Goal: Book appointment/travel/reservation

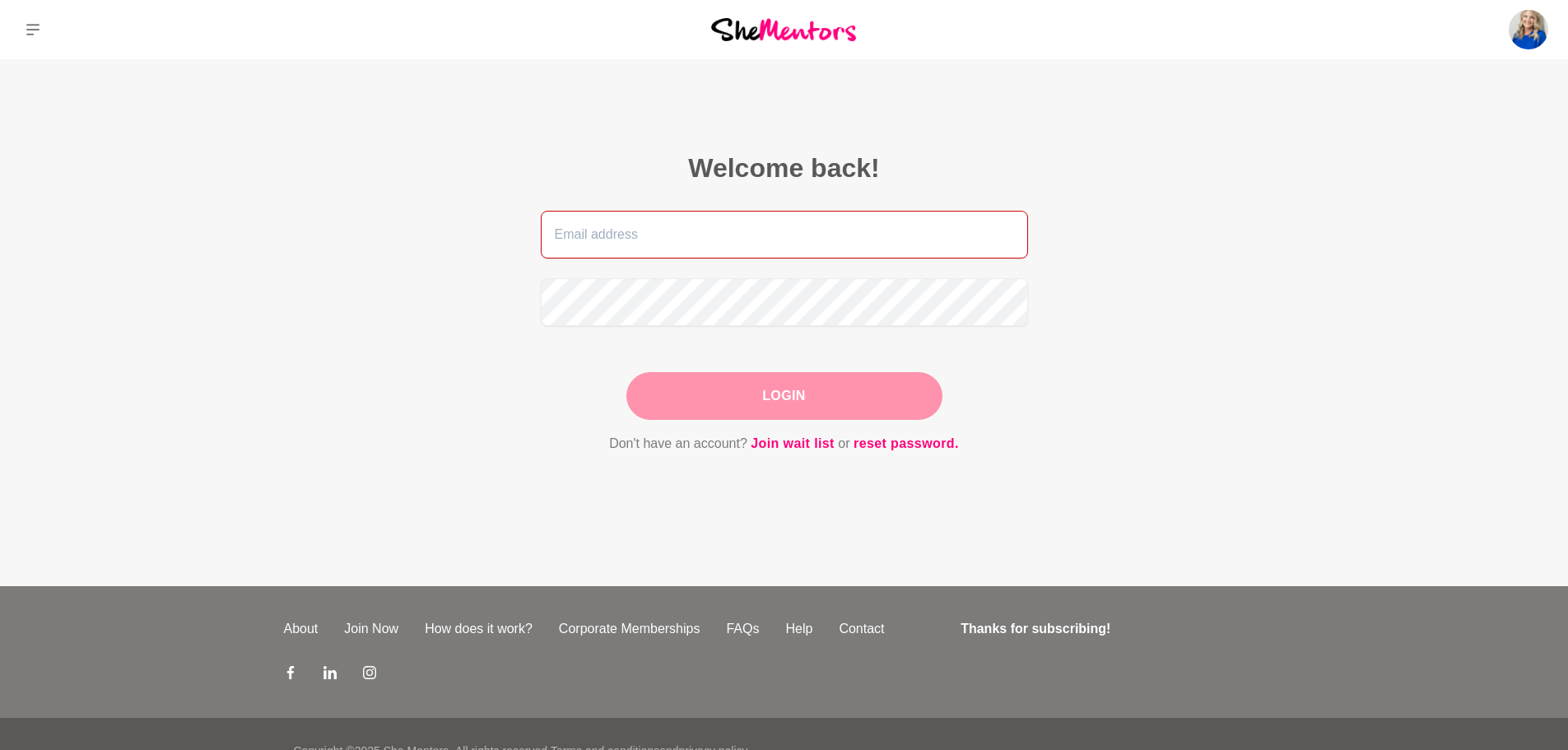
type input "[EMAIL_ADDRESS][DOMAIN_NAME]"
click at [845, 401] on div "Login" at bounding box center [784, 396] width 316 height 48
click at [845, 401] on button "Login" at bounding box center [784, 396] width 316 height 48
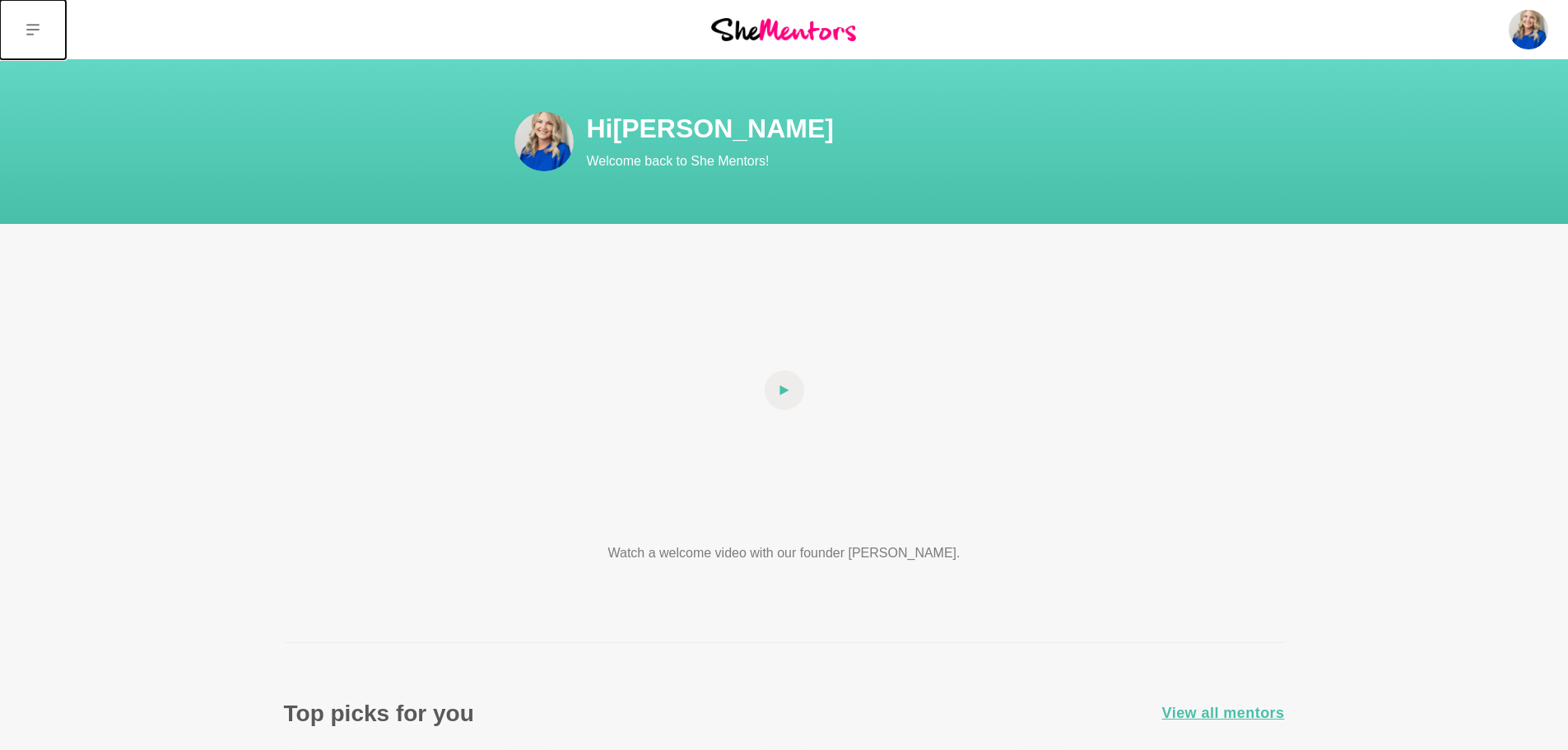
click at [38, 27] on icon at bounding box center [33, 29] width 13 height 13
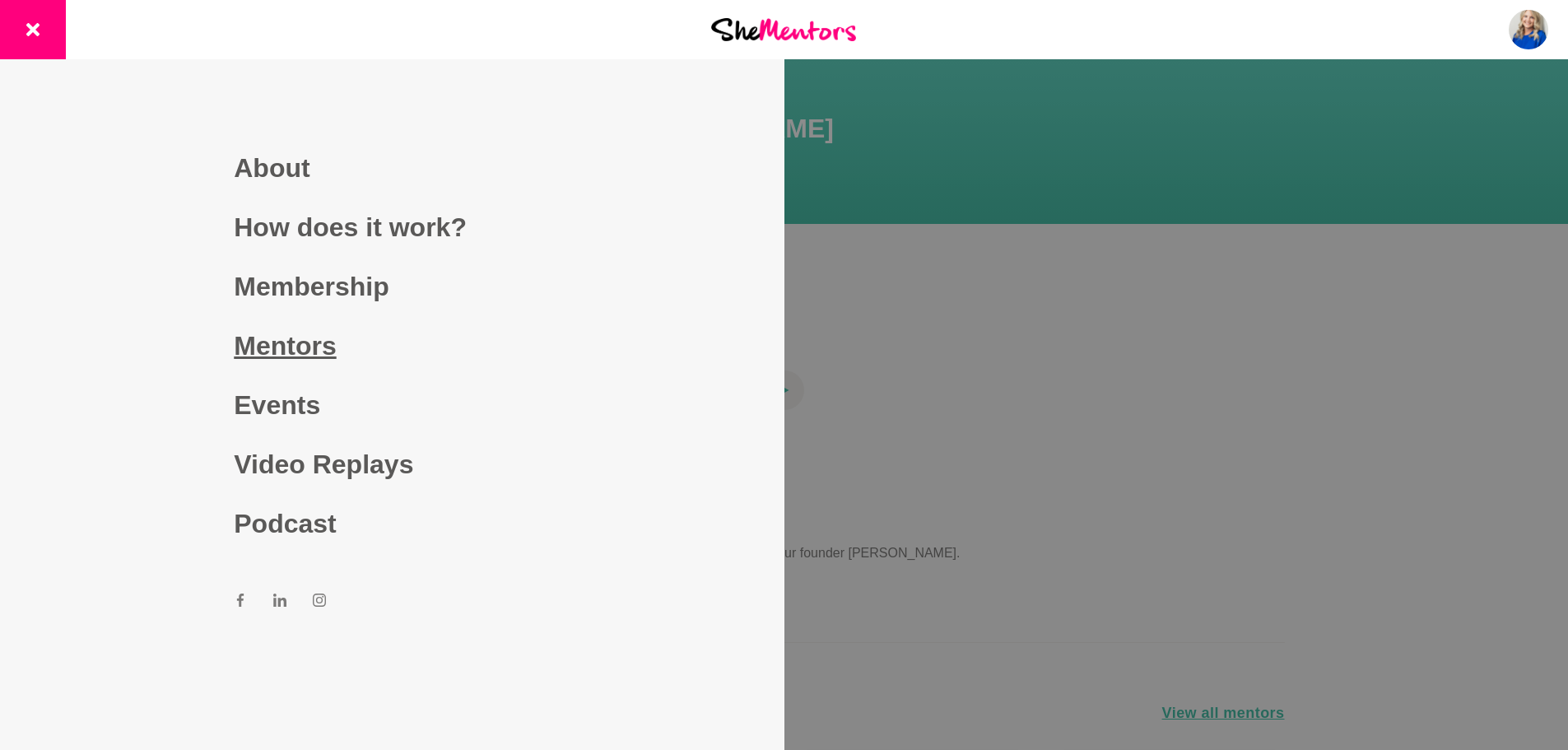
click at [287, 342] on link "Mentors" at bounding box center [392, 346] width 316 height 60
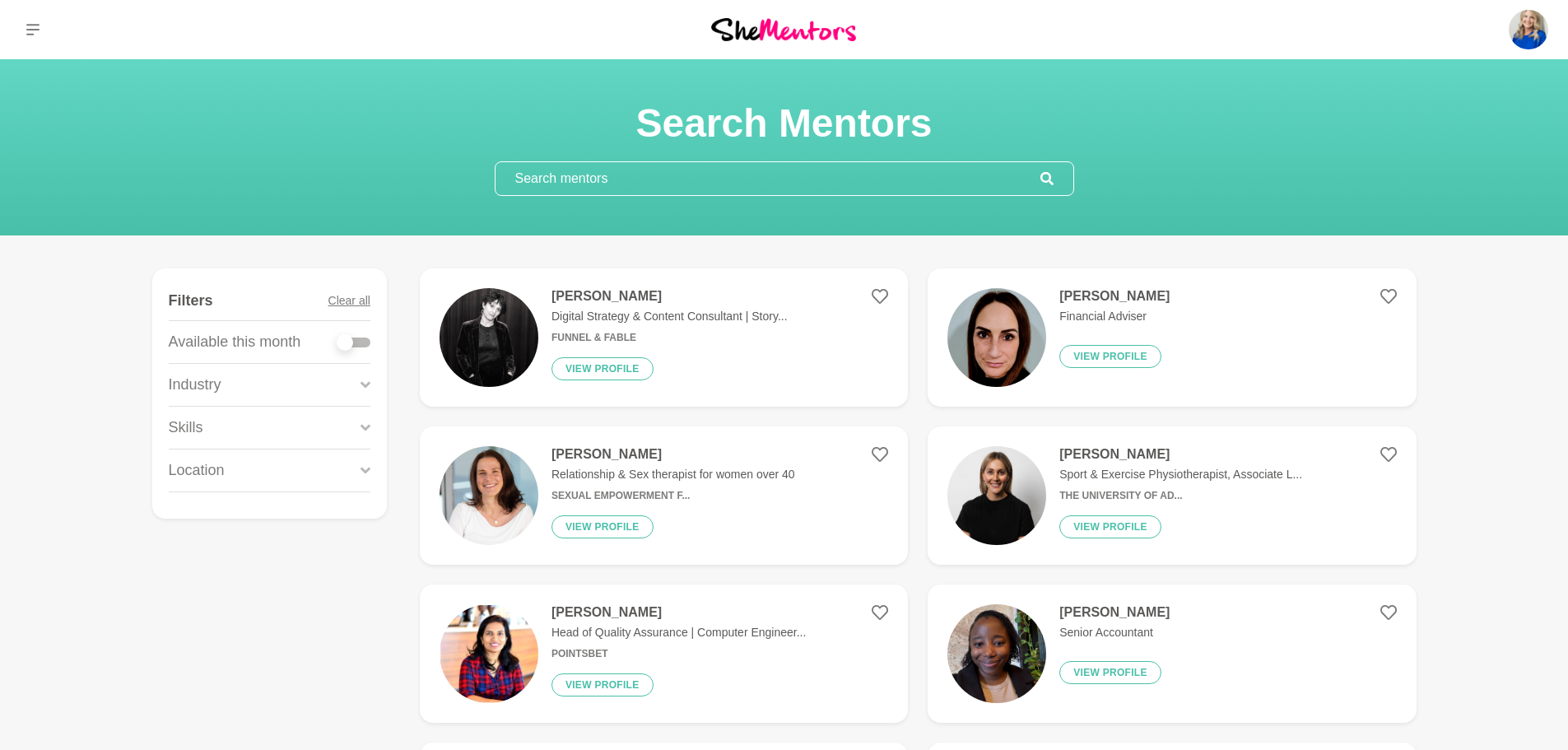
click at [609, 180] on input "text" at bounding box center [768, 179] width 545 height 33
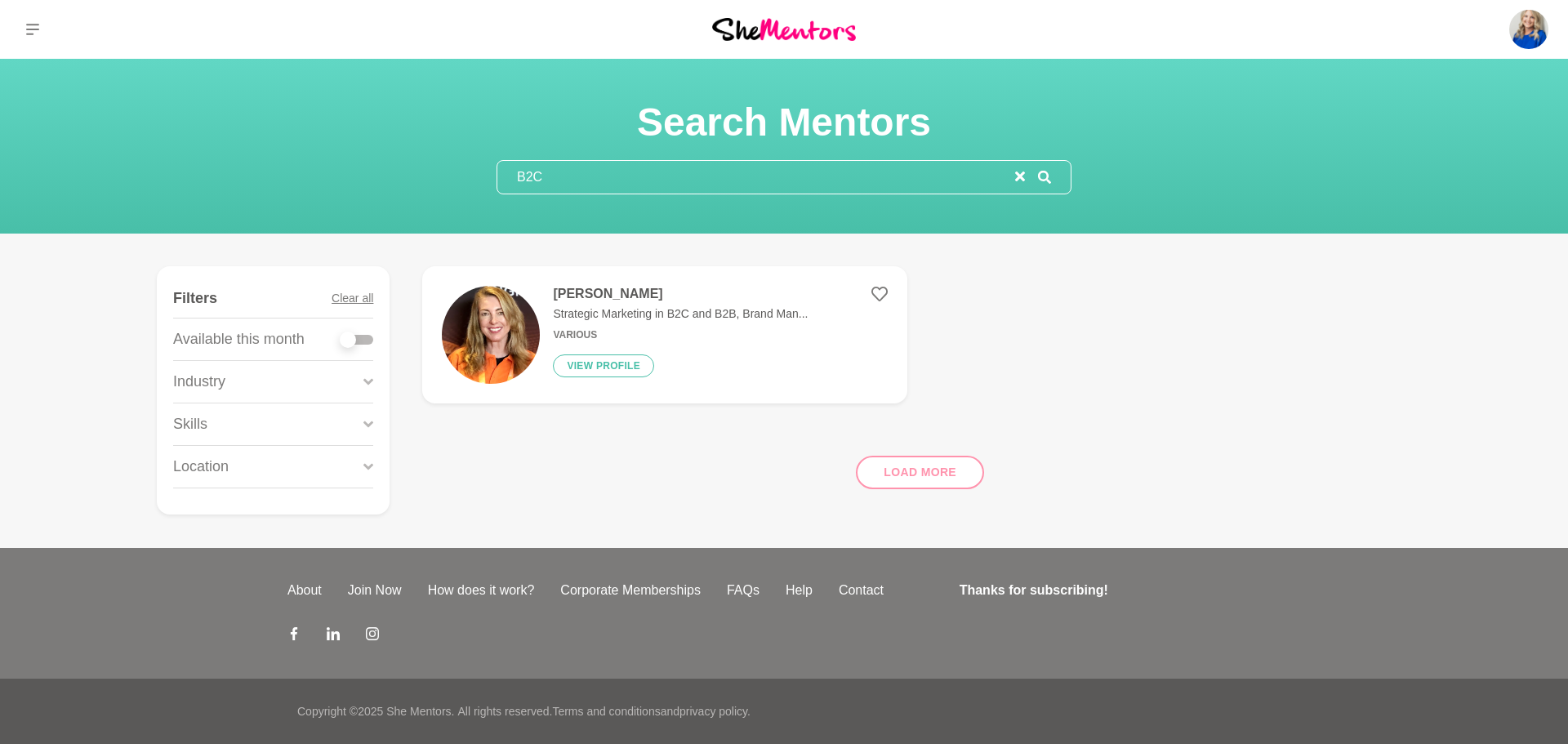
type input "B2C"
click at [598, 306] on p "Strategic Marketing in B2C and B2B, Brand Man..." at bounding box center [680, 313] width 255 height 17
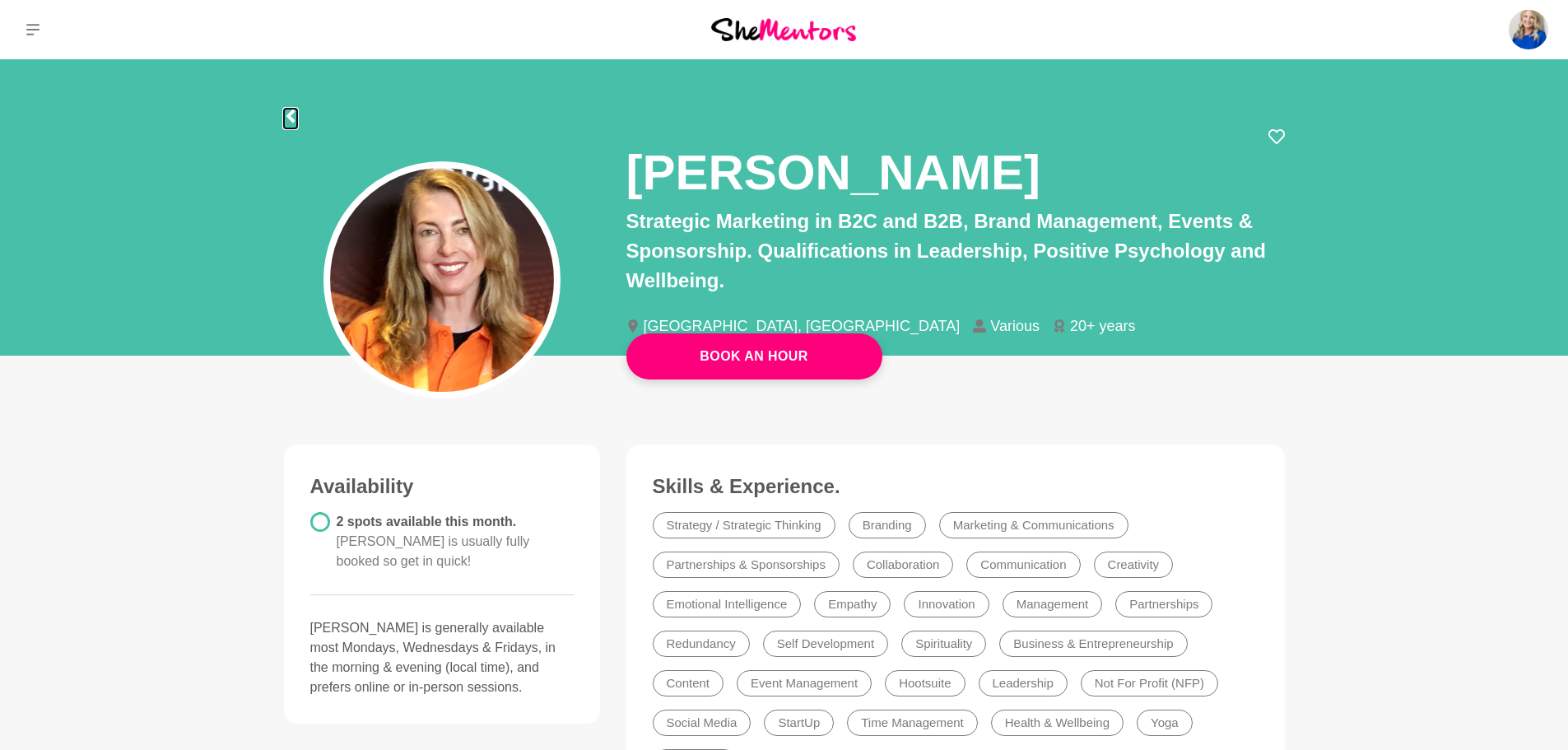
click at [293, 113] on icon at bounding box center [289, 116] width 8 height 13
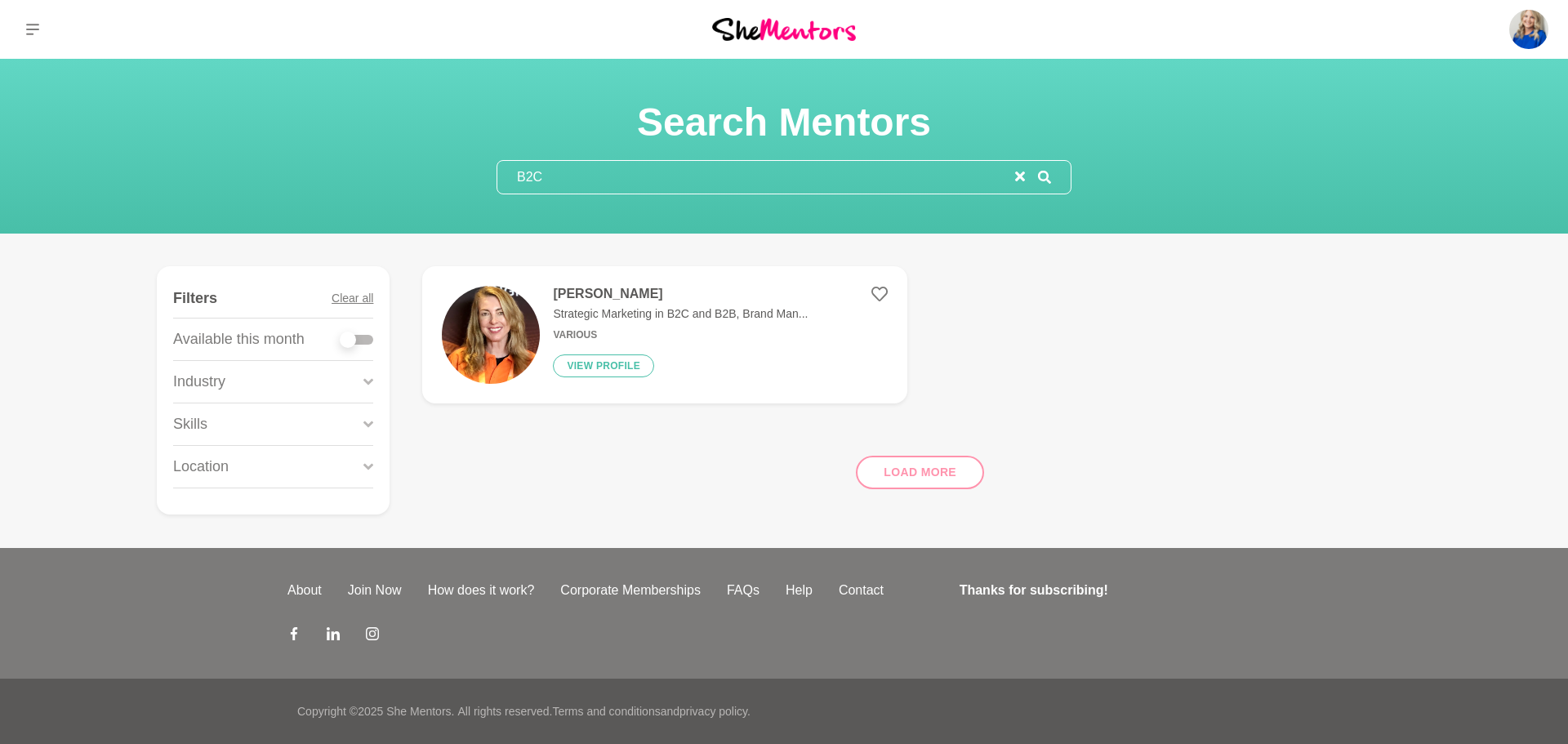
click at [649, 188] on input "B2C" at bounding box center [755, 177] width 517 height 33
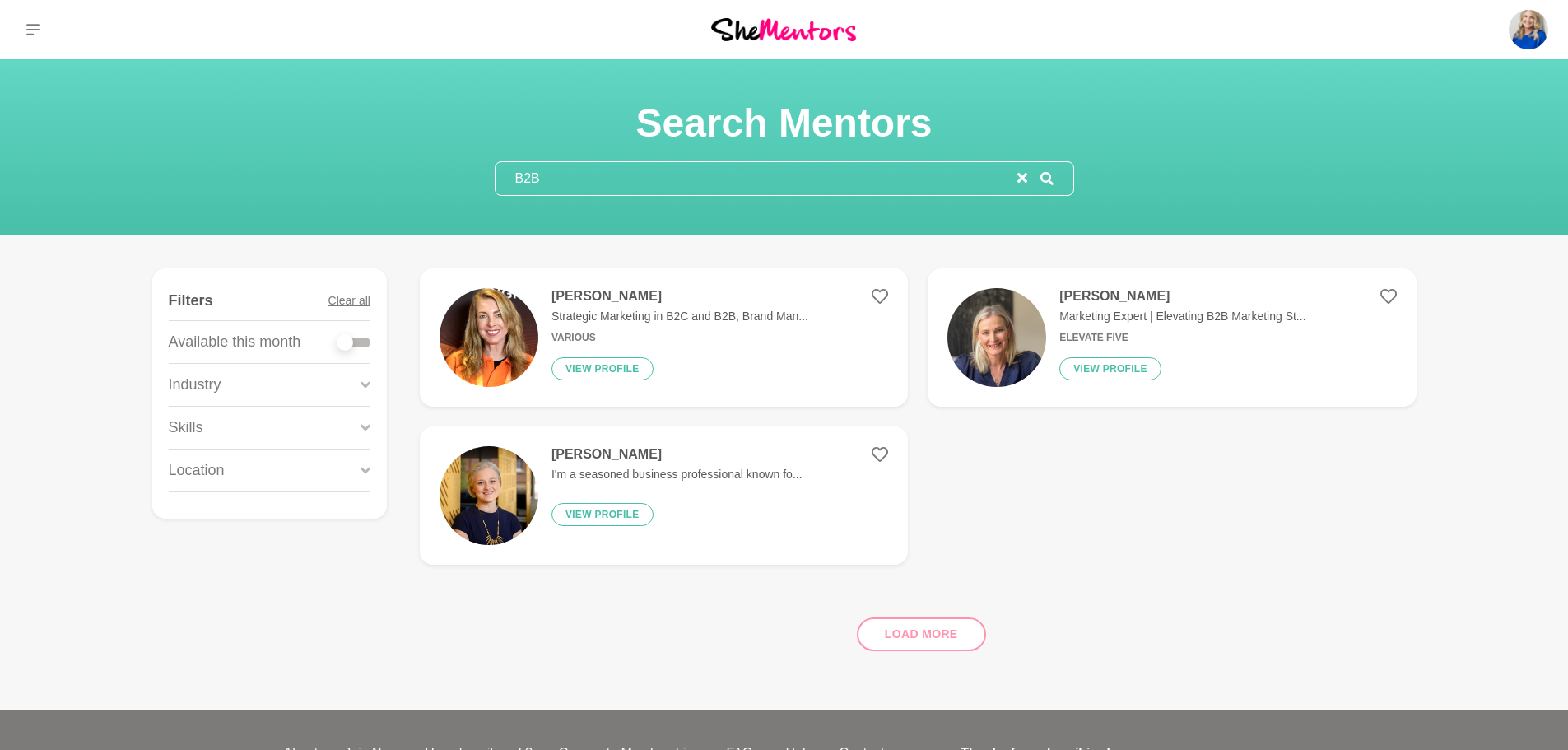
type input "B2B"
click at [1144, 308] on p "Marketing Expert | Elevating B2B Marketing St..." at bounding box center [1182, 315] width 246 height 17
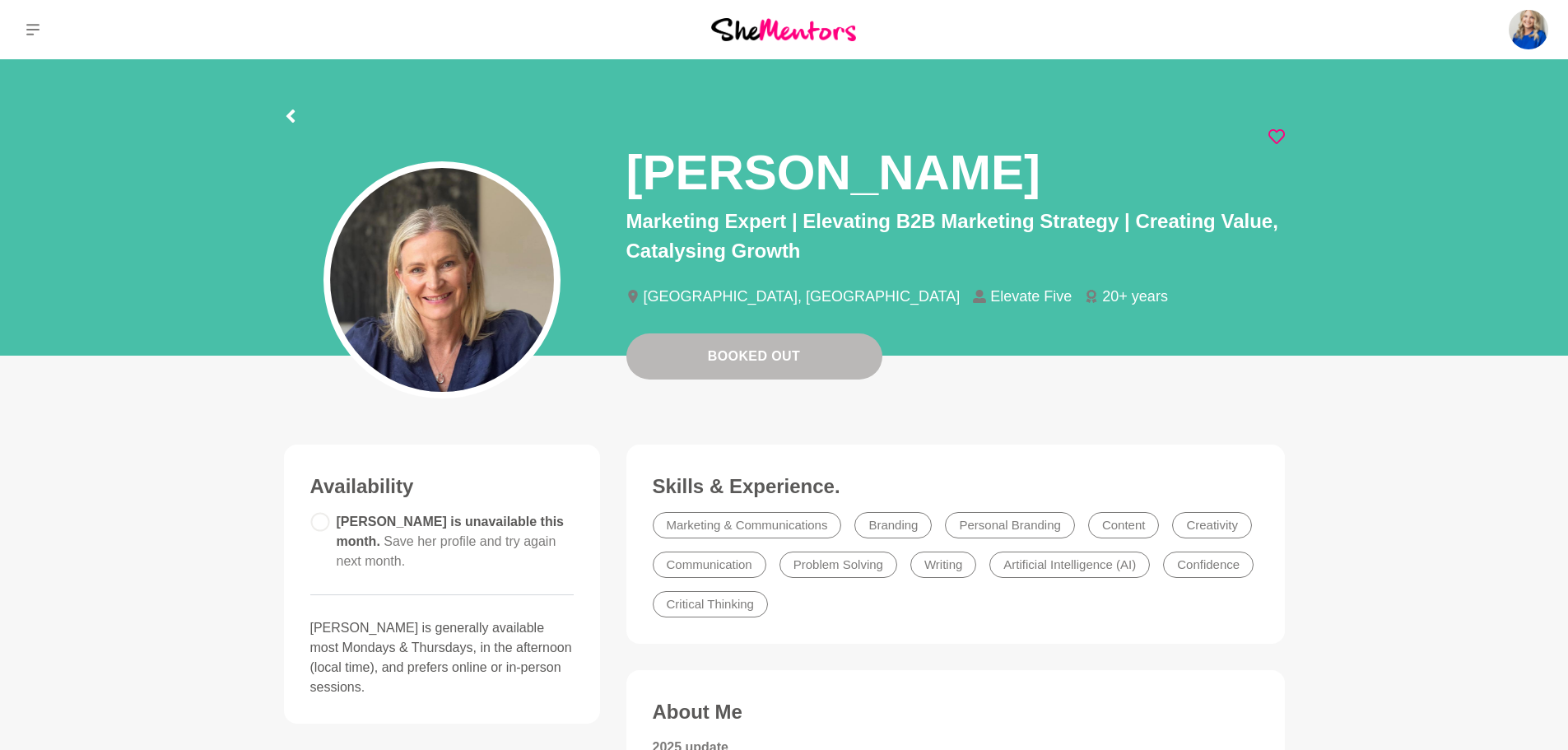
click at [1274, 135] on icon at bounding box center [1277, 137] width 17 height 17
click at [285, 114] on icon at bounding box center [291, 116] width 13 height 13
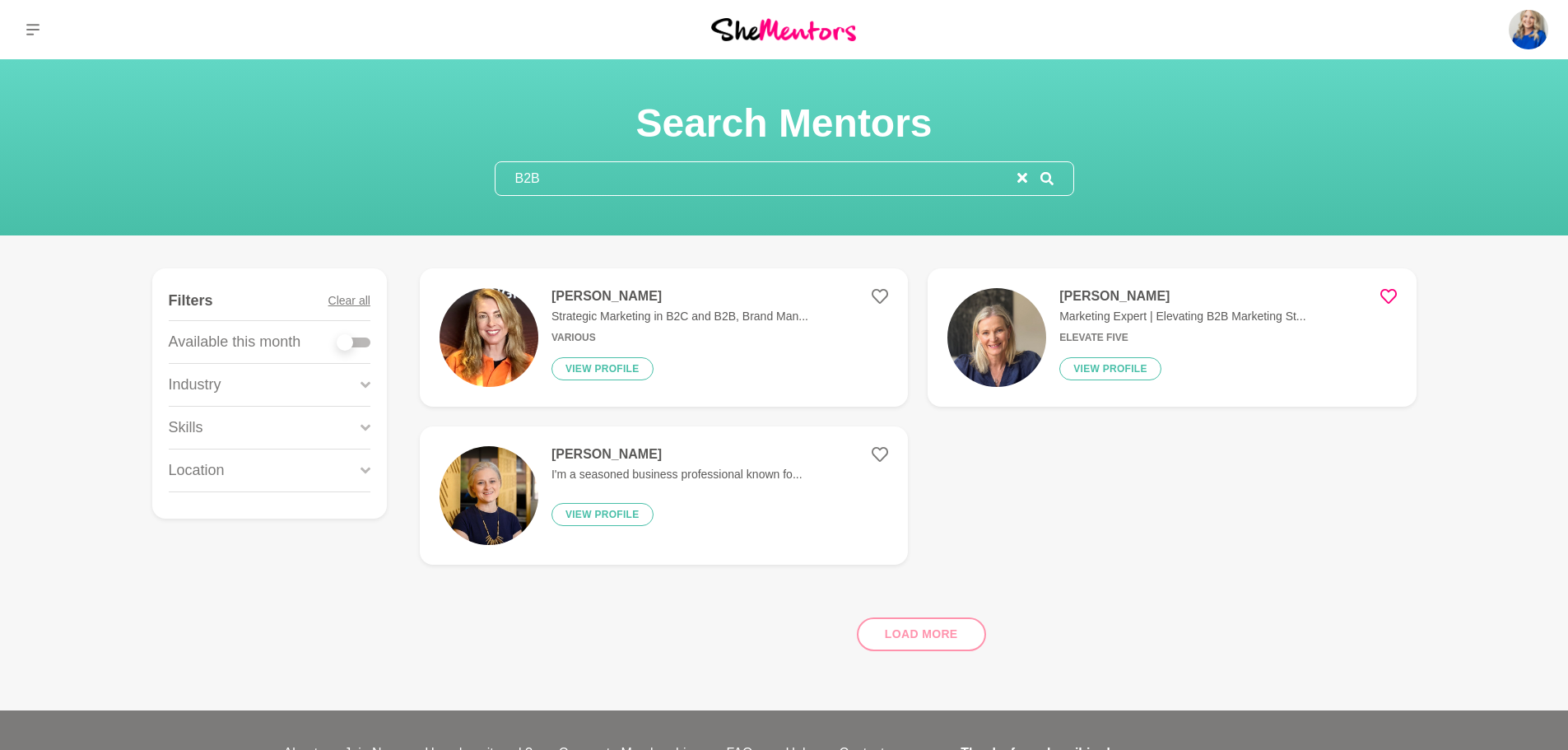
click at [600, 449] on h4 "[PERSON_NAME]" at bounding box center [677, 454] width 251 height 17
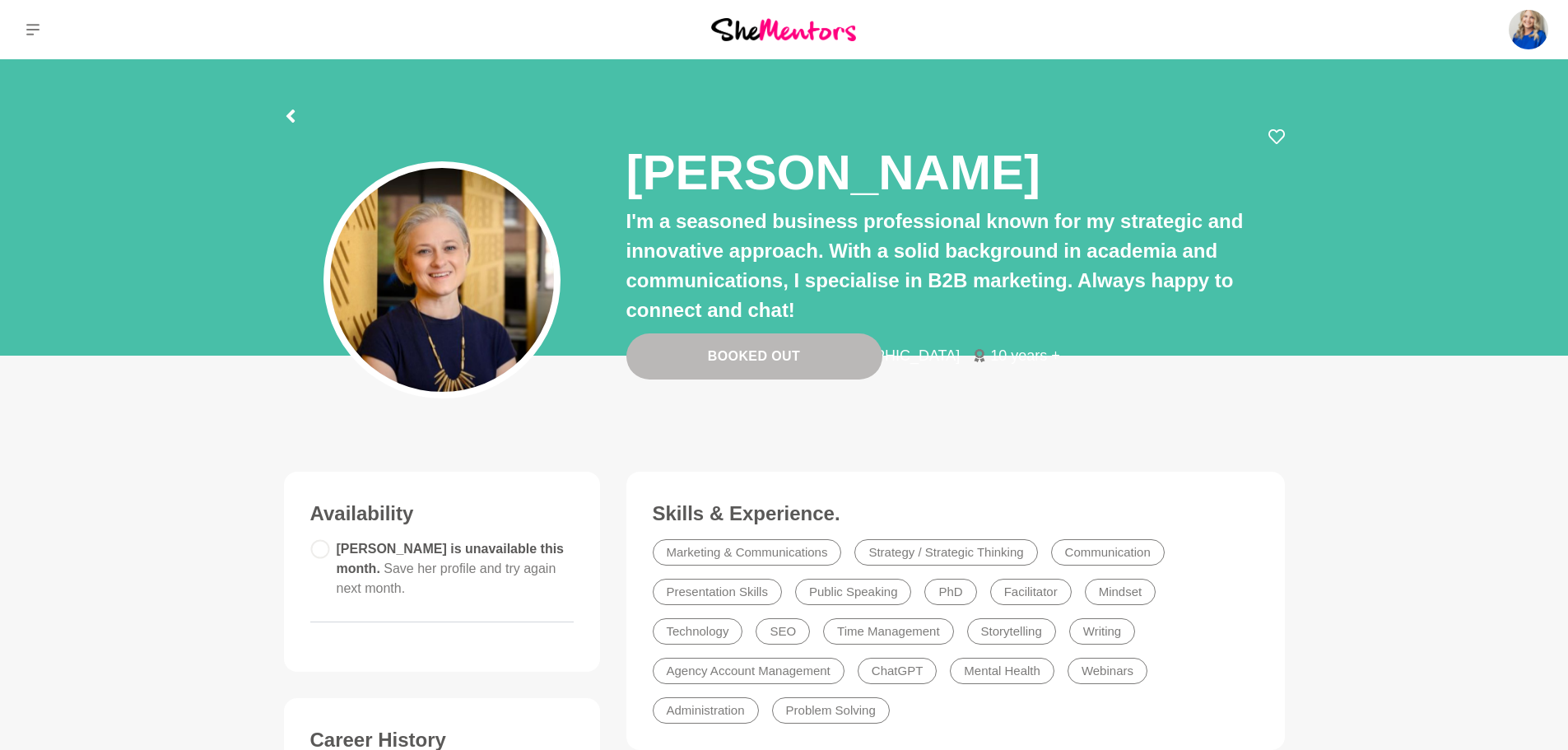
click at [288, 102] on div at bounding box center [291, 113] width 13 height 29
click at [288, 108] on button at bounding box center [291, 118] width 13 height 20
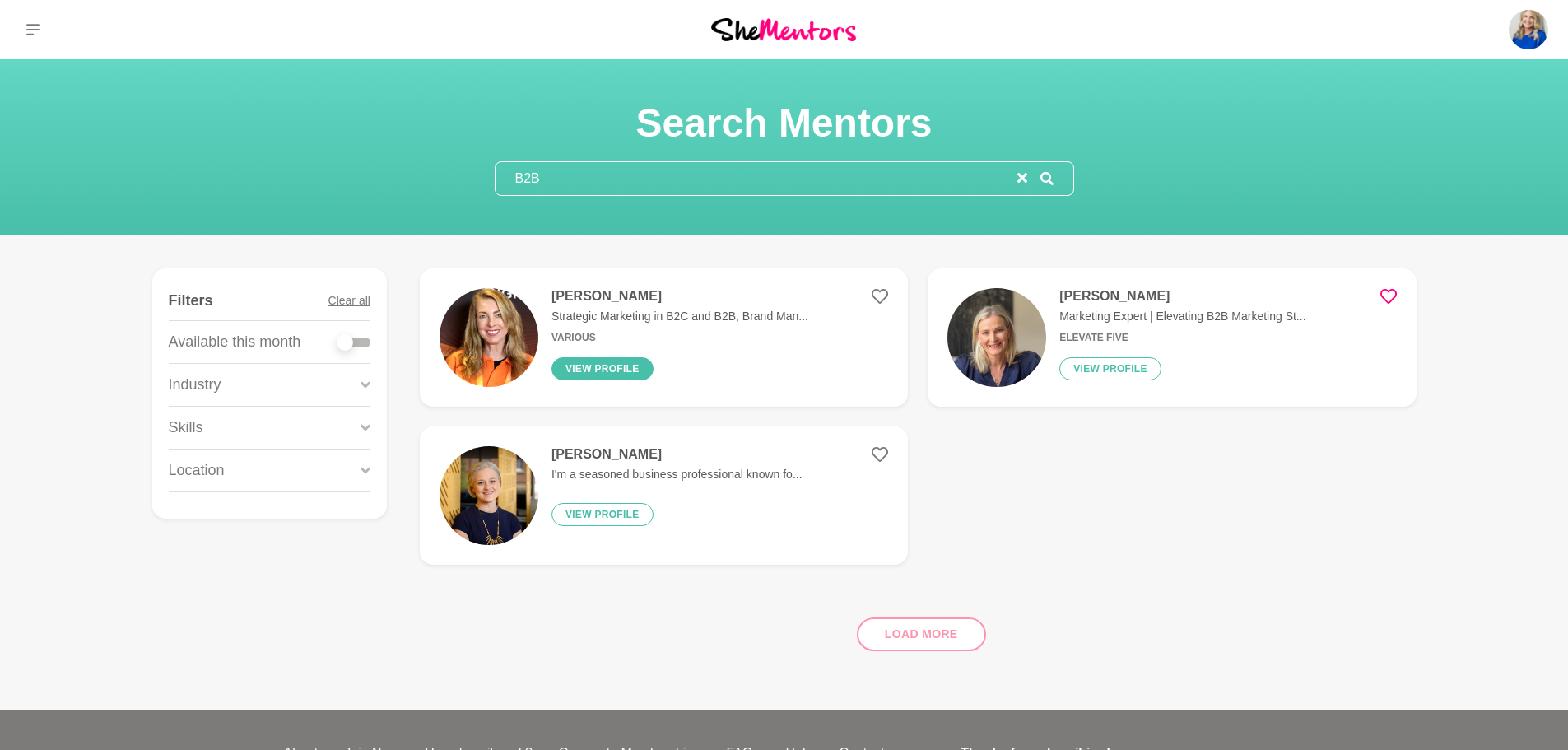
click at [594, 372] on button "View profile" at bounding box center [602, 369] width 102 height 23
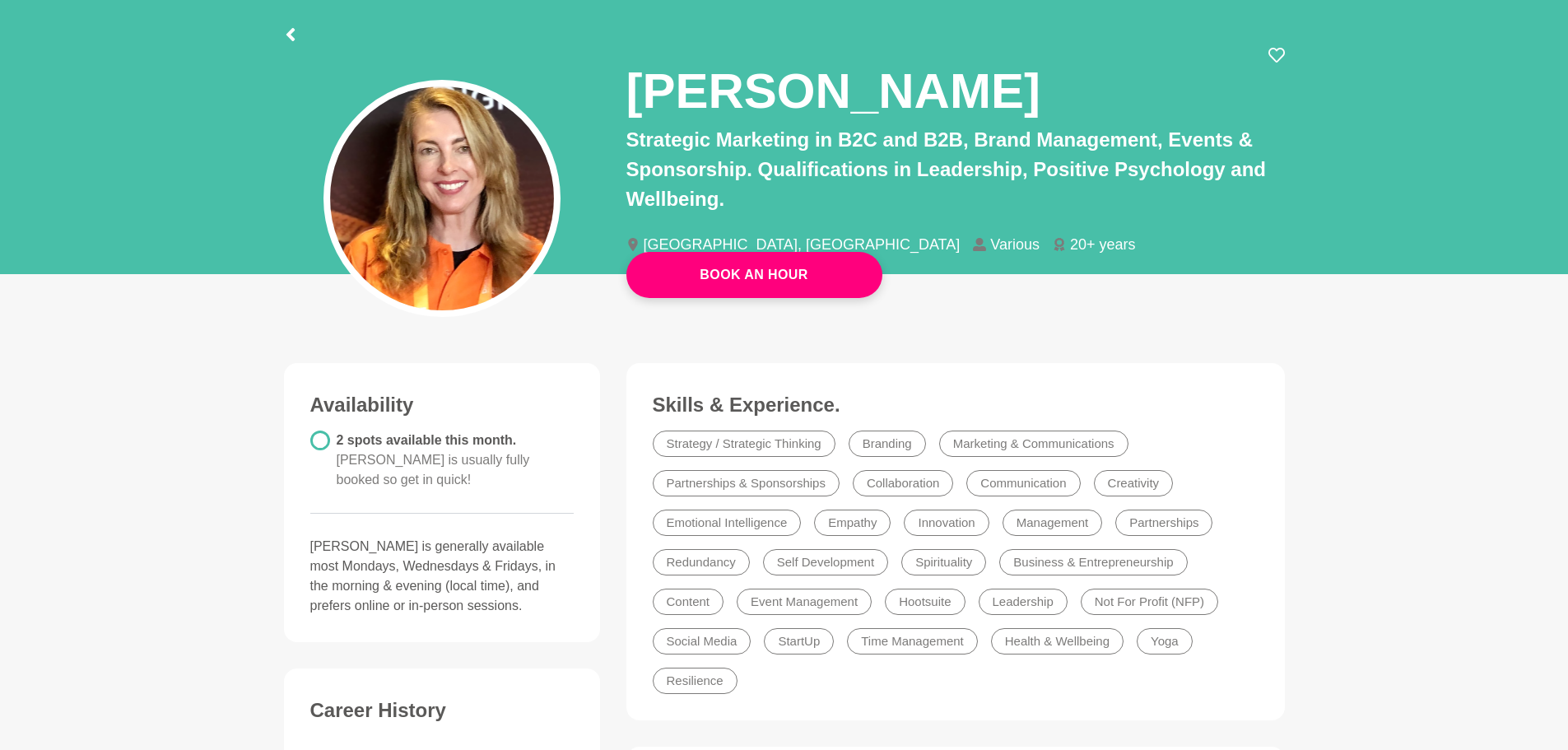
scroll to position [83, 0]
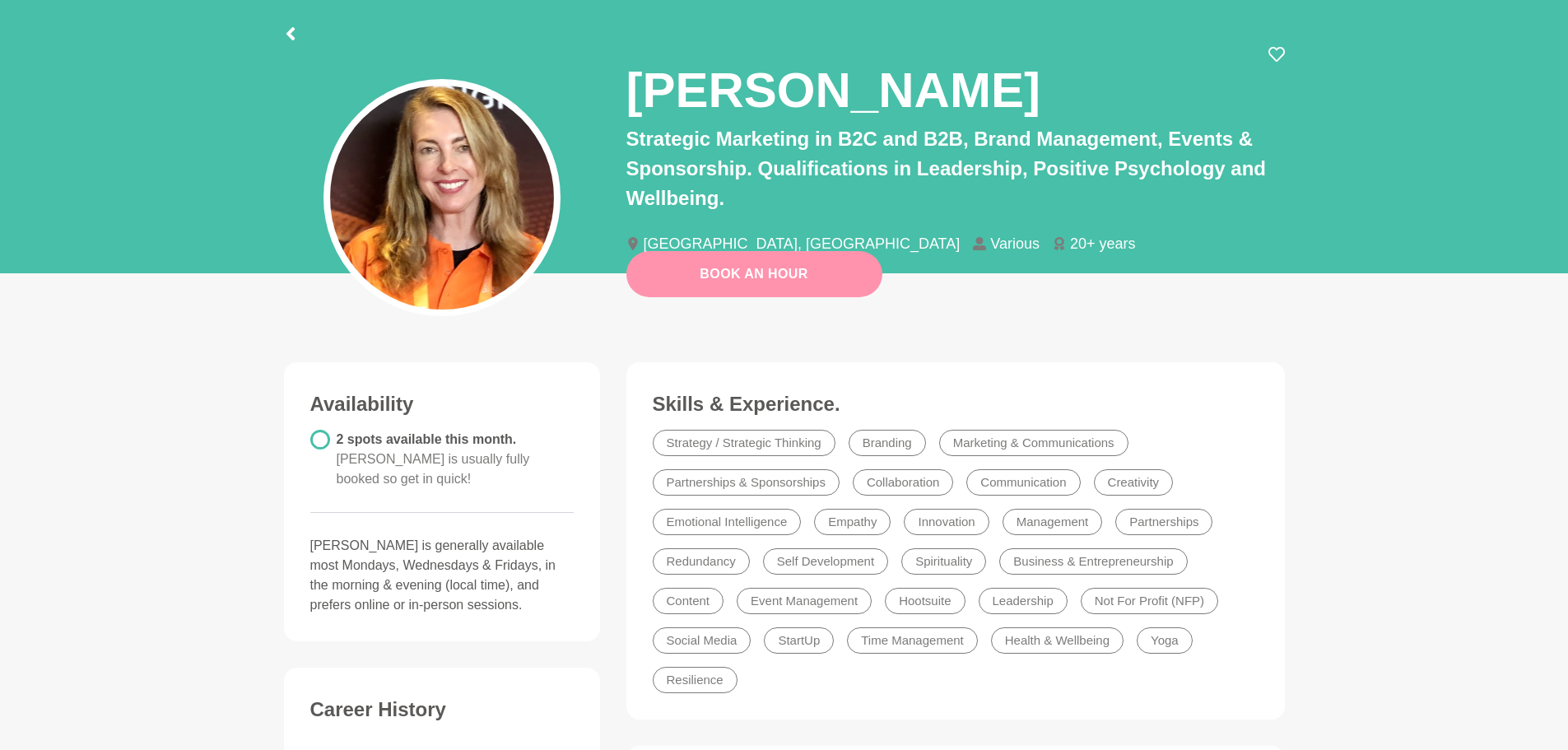
click at [753, 279] on link "Book An Hour" at bounding box center [754, 275] width 256 height 46
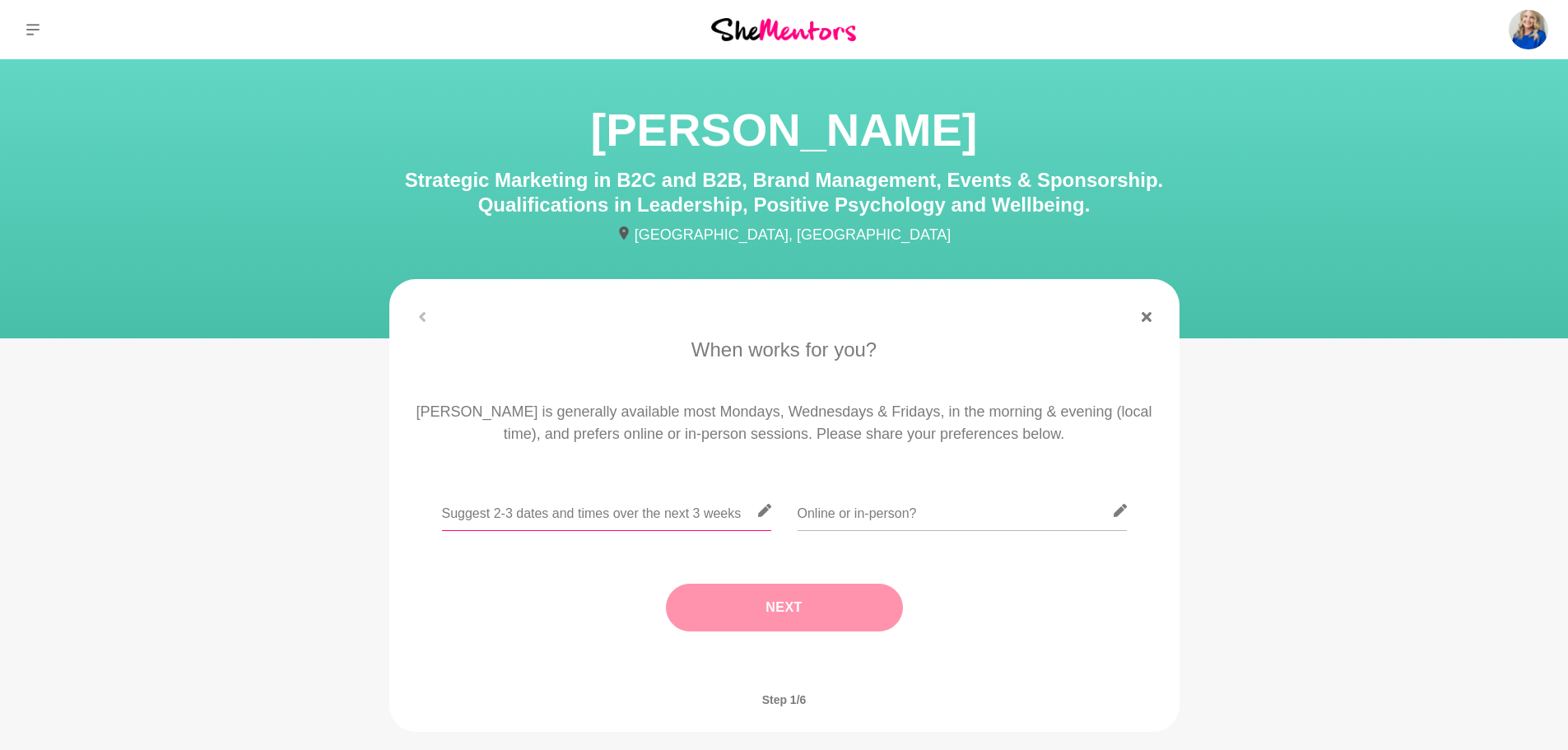
click at [646, 517] on input "text" at bounding box center [607, 510] width 330 height 40
click at [510, 518] on input "text" at bounding box center [607, 510] width 330 height 40
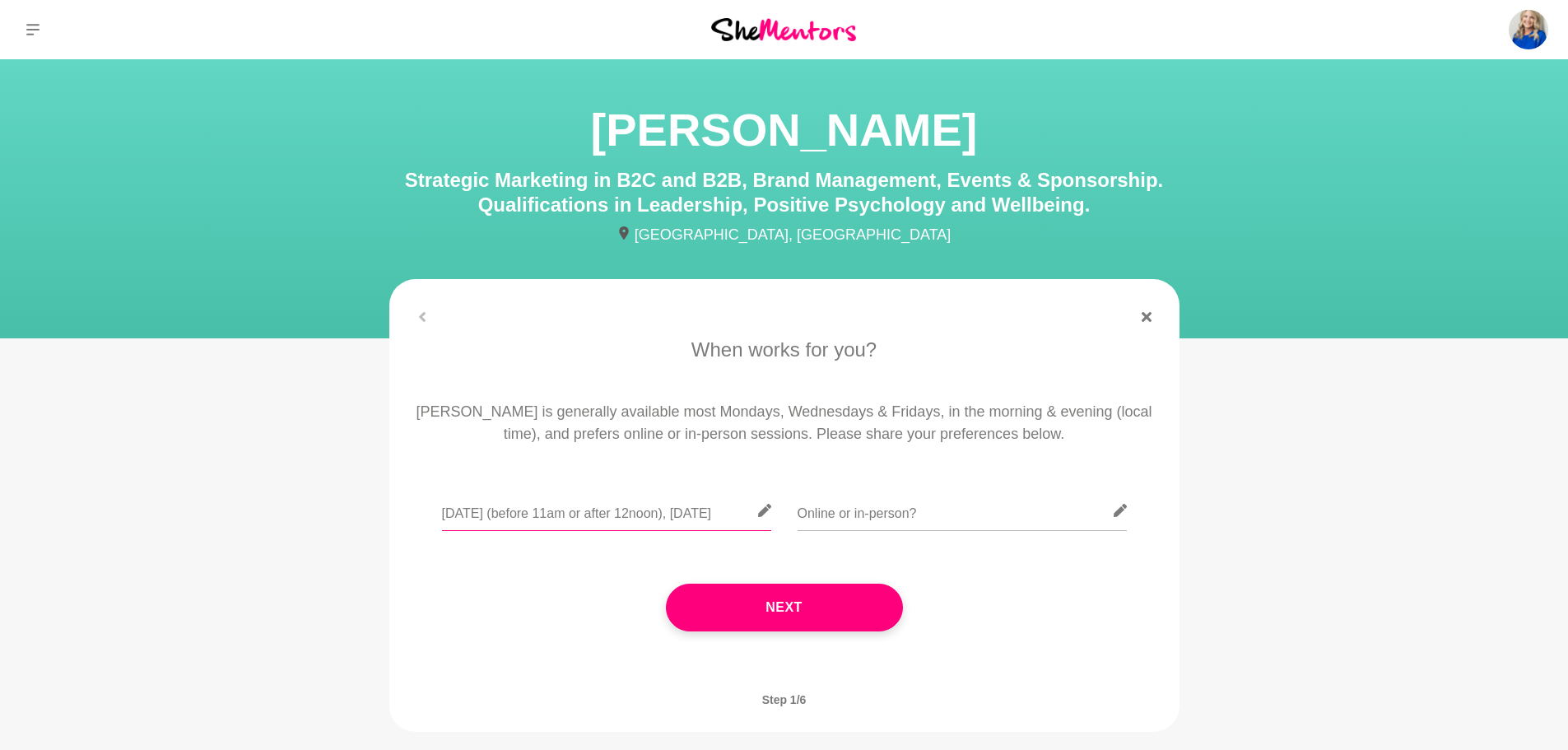
scroll to position [0, 10]
click at [704, 514] on input "[DATE] (before 11am or after 12noon), [DATE]" at bounding box center [607, 510] width 330 height 40
click at [698, 514] on input "[DATE] (before 11am or after 12noon), [DATE]" at bounding box center [607, 510] width 330 height 40
click at [683, 516] on input "[DATE] (before 11am or after 12noon AEST), [DATE] (early a.m. or late aftt)" at bounding box center [607, 510] width 330 height 40
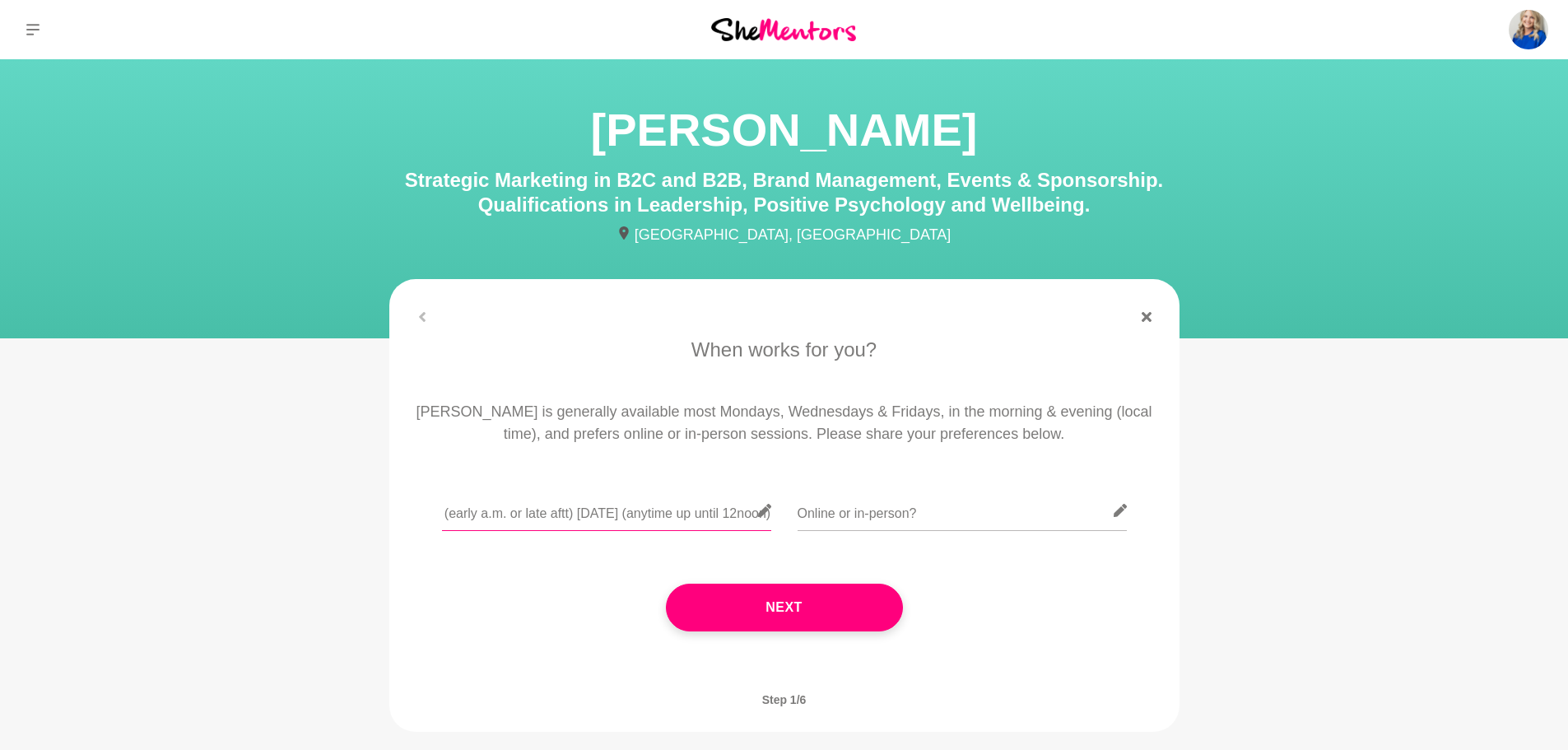
scroll to position [0, 388]
type input "[DATE] (before 11am or after 12noon AEST), [DATE] (early a.m. or late aftt) [DA…"
click at [1015, 515] on input "text" at bounding box center [962, 510] width 330 height 40
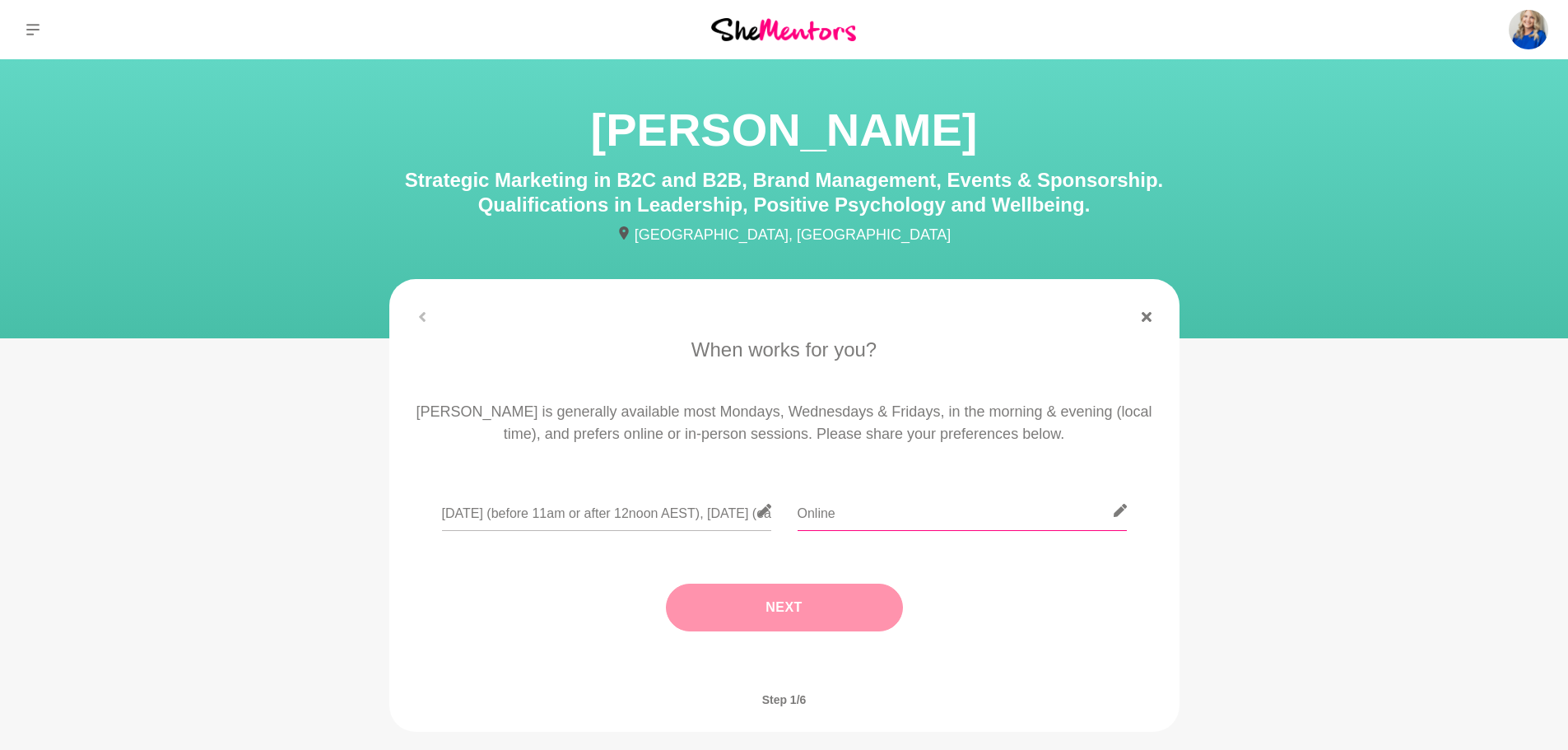
type input "Online"
click at [783, 624] on button "Next" at bounding box center [784, 608] width 237 height 48
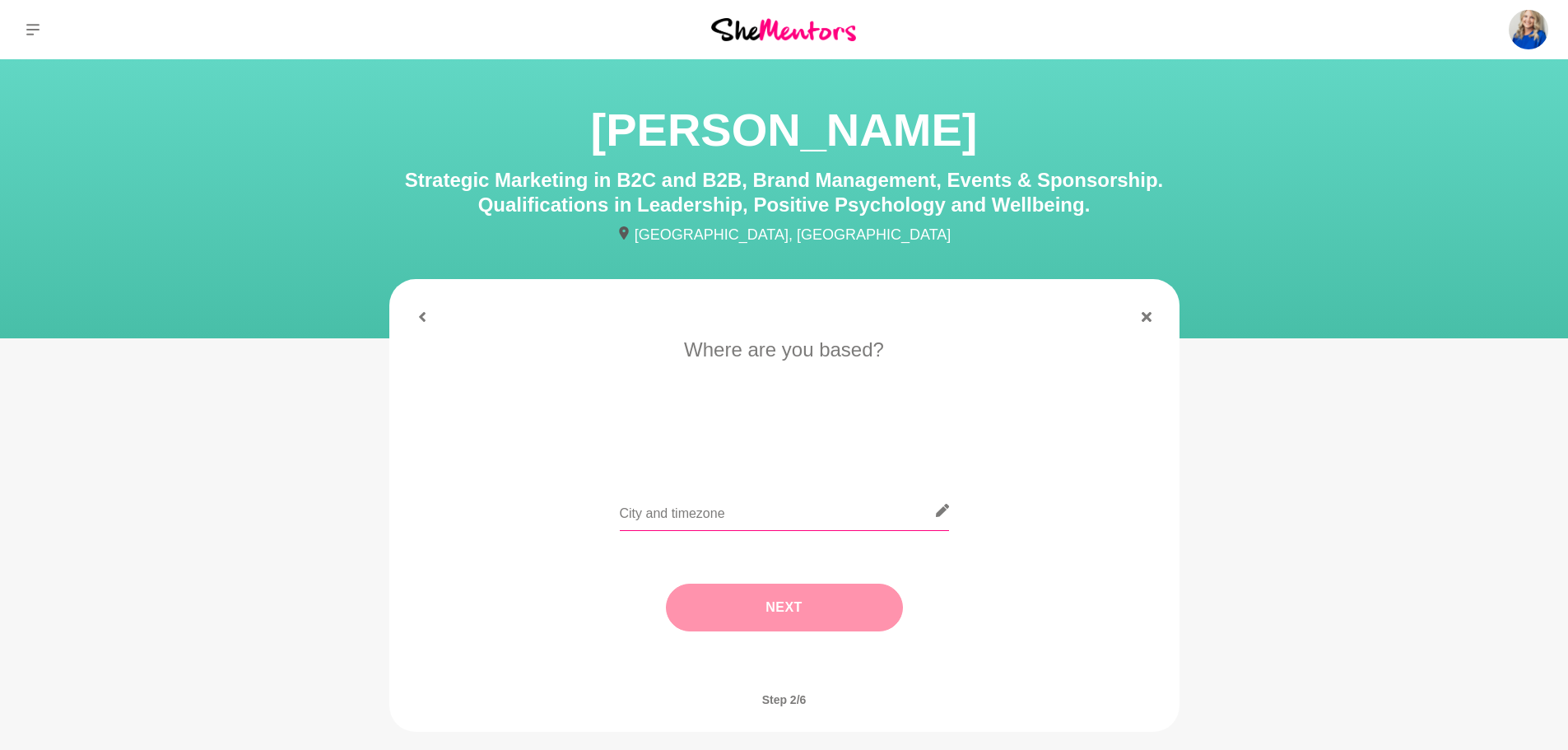
click at [714, 509] on input "text" at bounding box center [784, 510] width 330 height 40
type input "[GEOGRAPHIC_DATA]"
click at [826, 606] on button "Next" at bounding box center [784, 608] width 237 height 48
click at [935, 445] on li "Let's talk shop" at bounding box center [959, 442] width 107 height 27
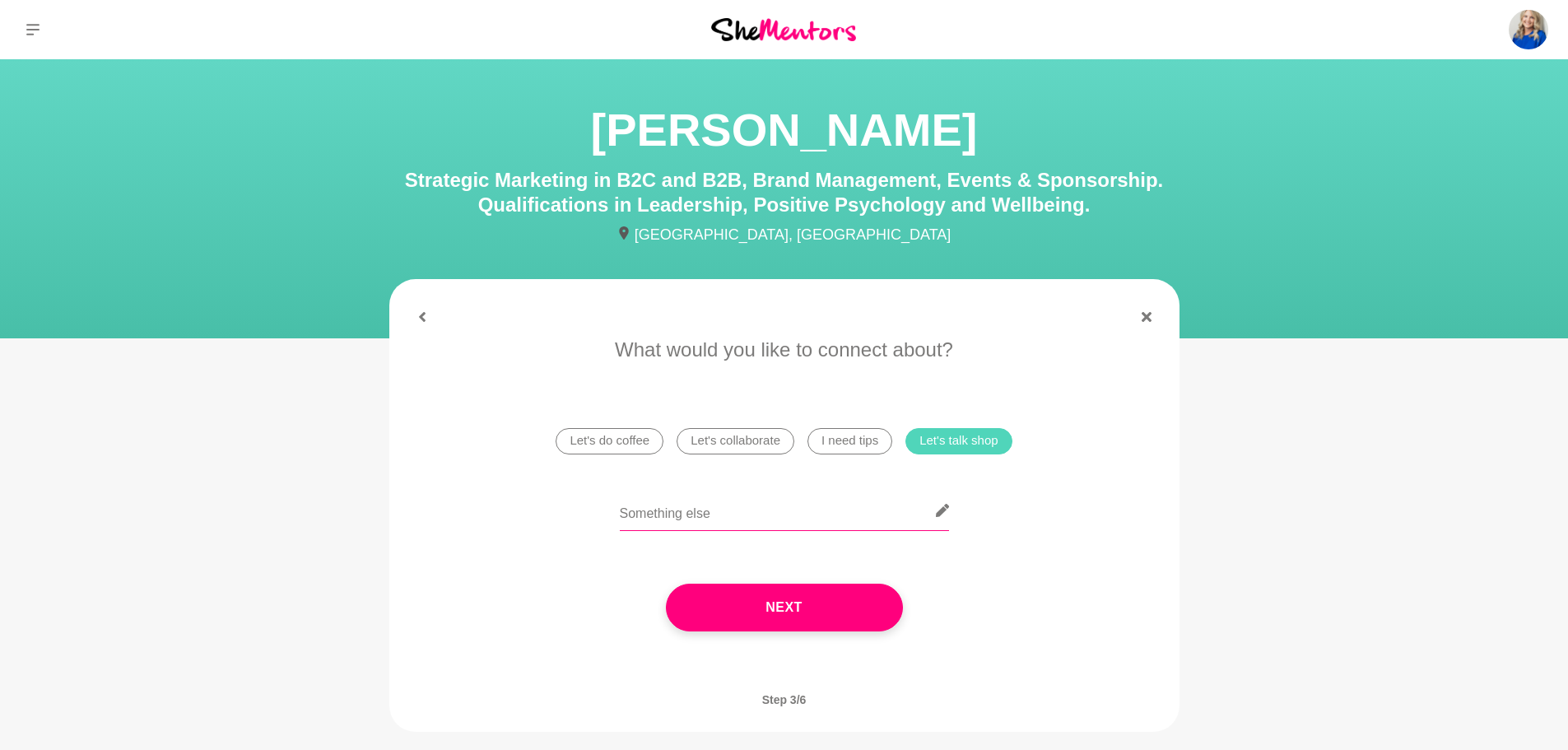
click at [720, 515] on input "text" at bounding box center [784, 510] width 330 height 40
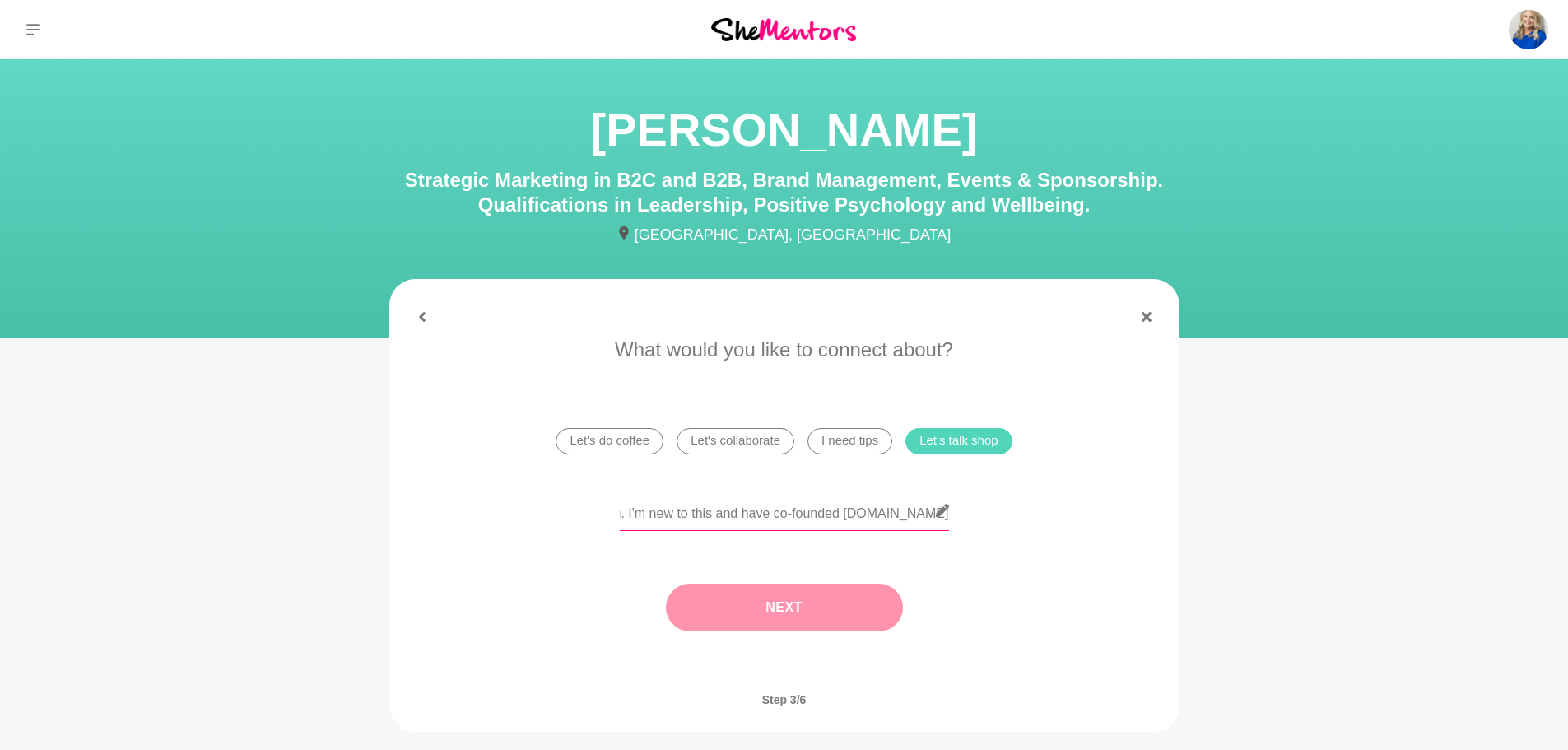
type input "I need help with B2C strategy/planning. I'm new to this and have co-founded [DO…"
click at [777, 610] on button "Next" at bounding box center [784, 608] width 237 height 48
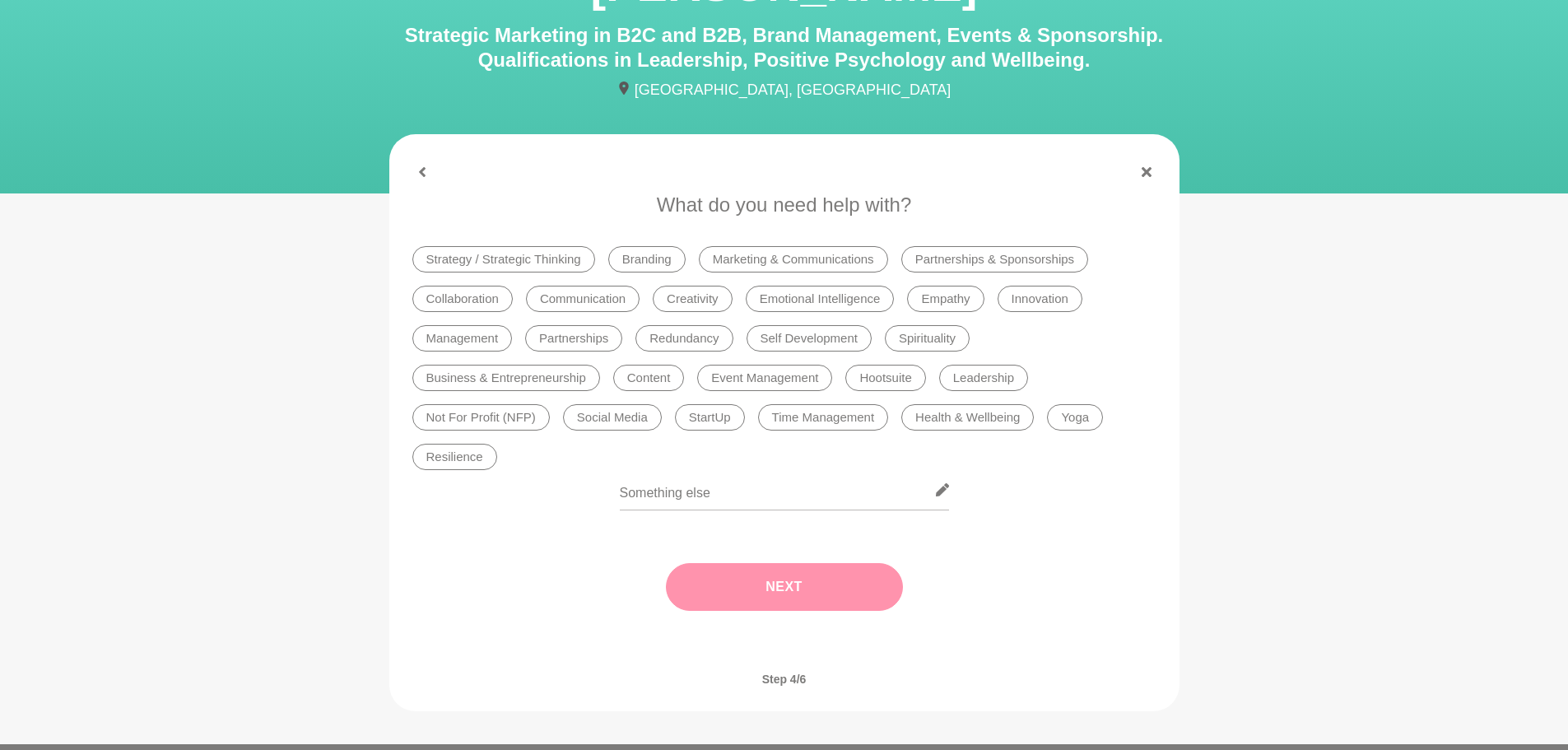
scroll to position [164, 0]
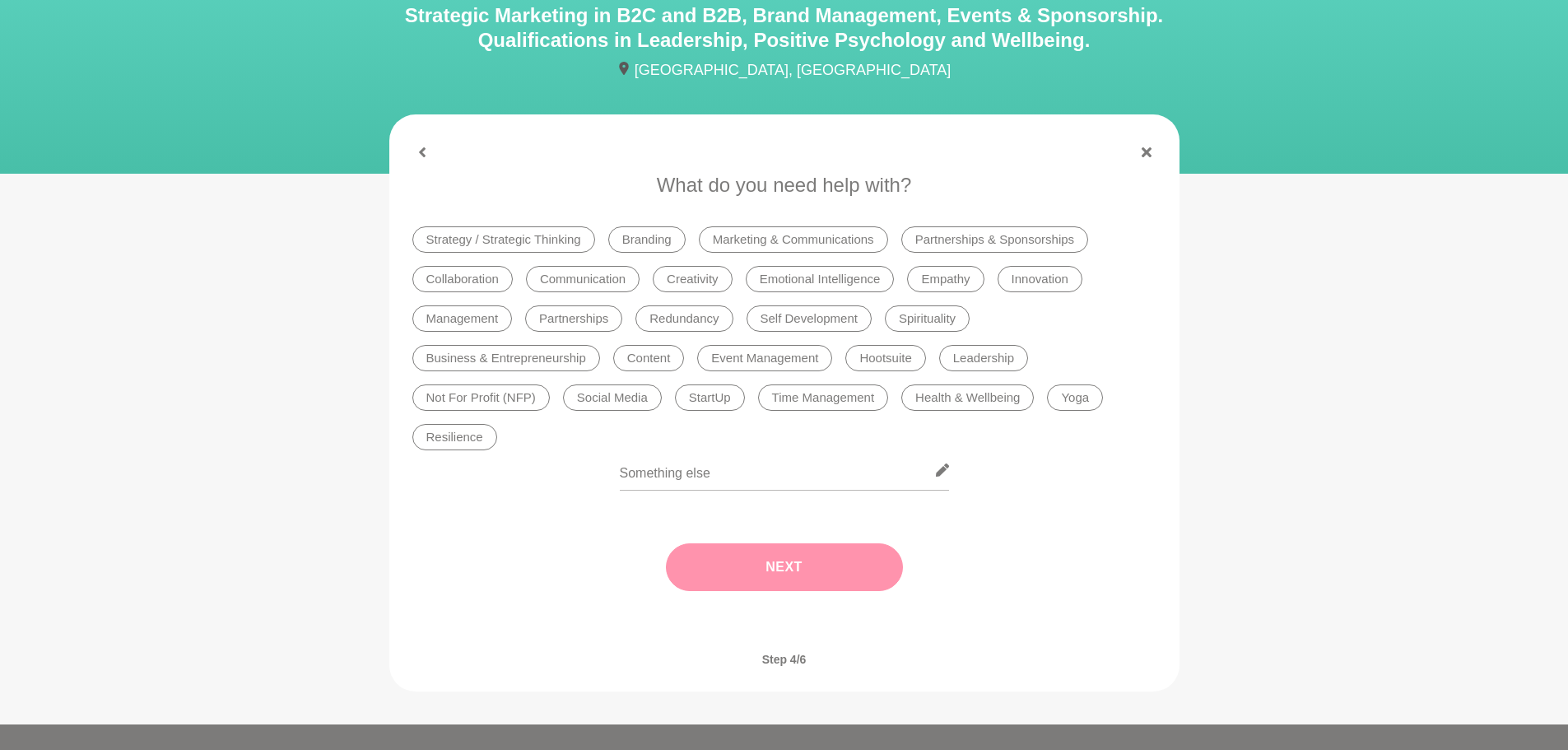
click at [768, 236] on li "Marketing & Communications" at bounding box center [793, 240] width 189 height 27
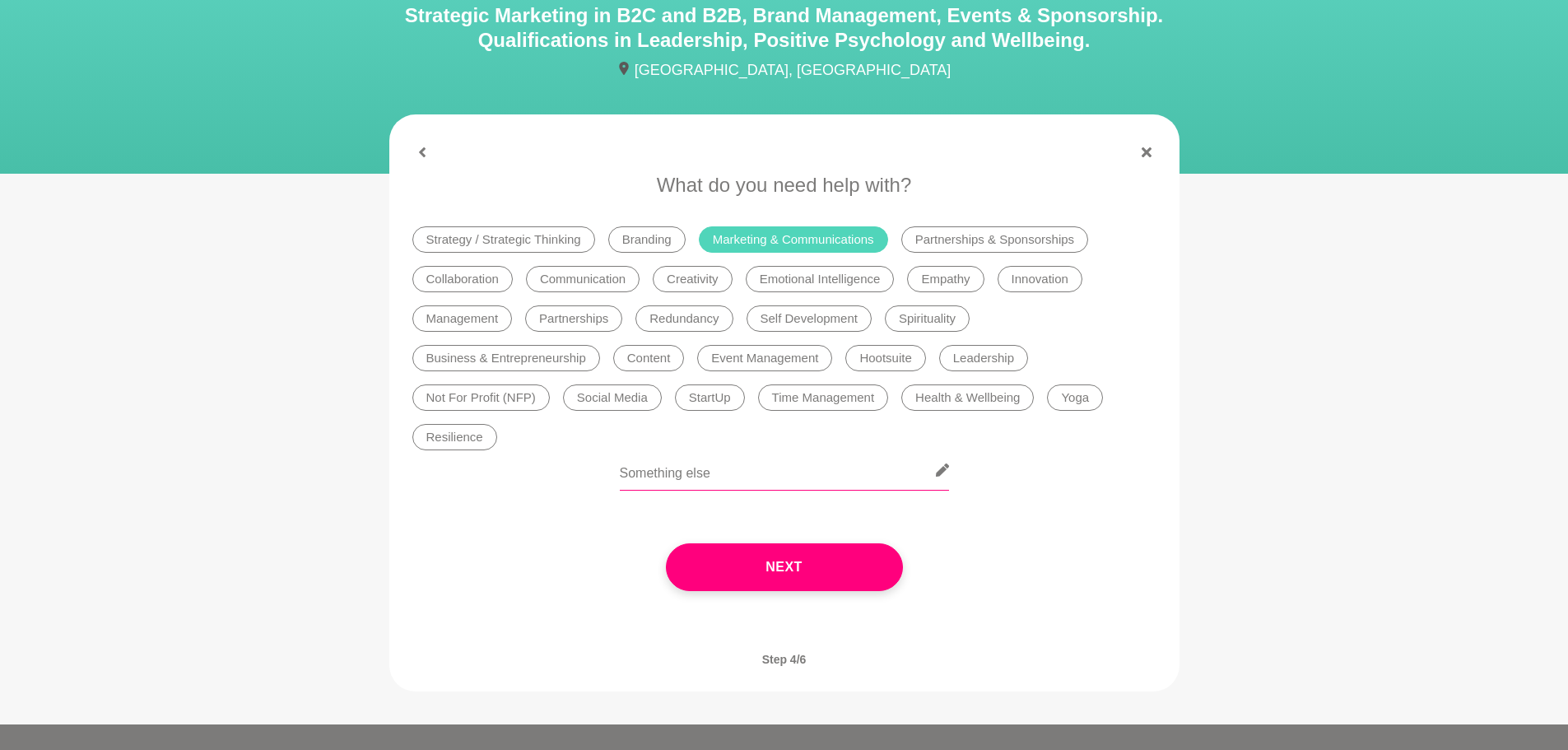
click at [664, 467] on input "text" at bounding box center [784, 470] width 330 height 40
click at [529, 236] on li "Strategy / Strategic Thinking" at bounding box center [504, 240] width 183 height 27
click at [663, 467] on input "text" at bounding box center [784, 470] width 330 height 40
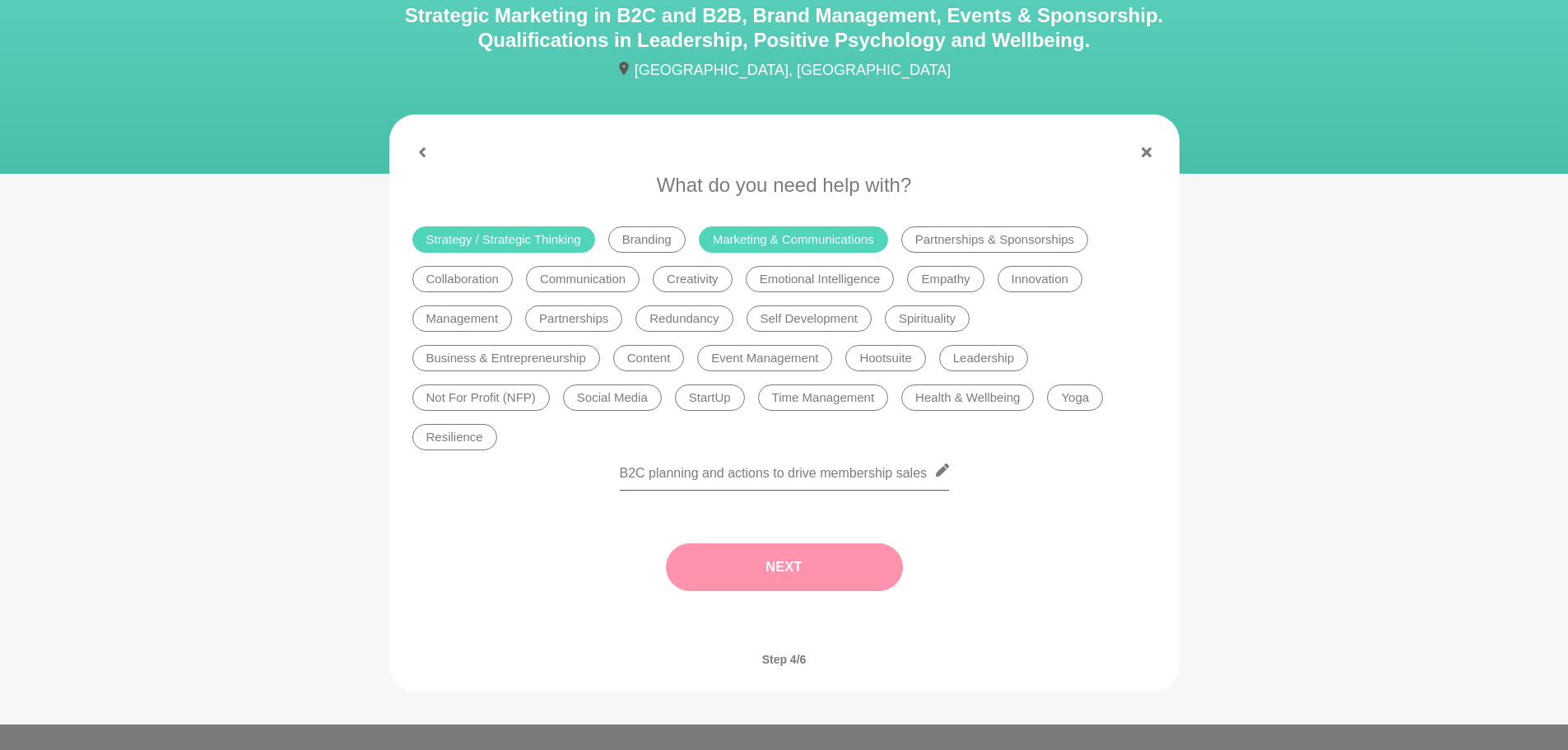
type input "B2C planning and actions to drive membership sales"
click at [753, 565] on button "Next" at bounding box center [784, 567] width 237 height 48
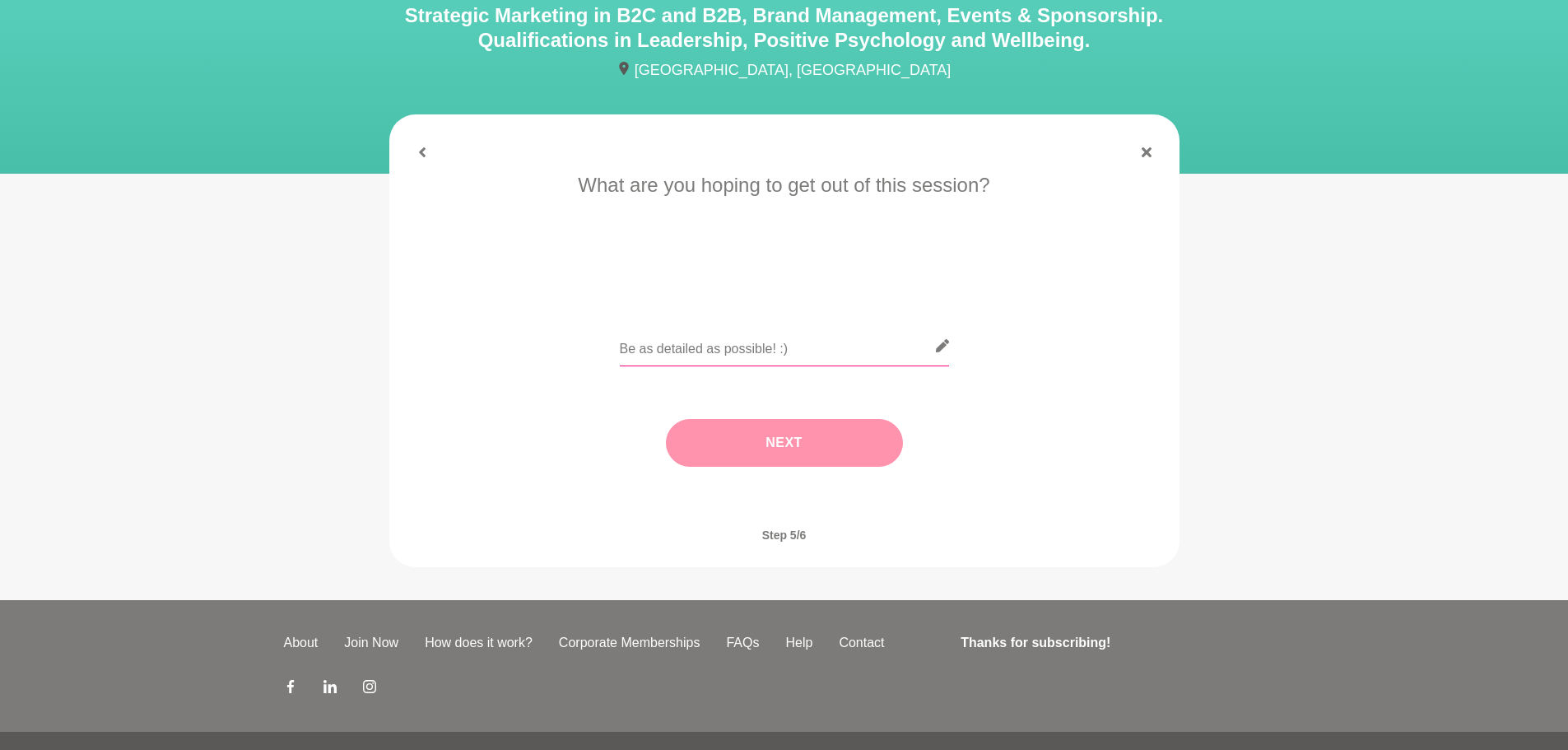
click at [772, 344] on input "text" at bounding box center [784, 346] width 330 height 40
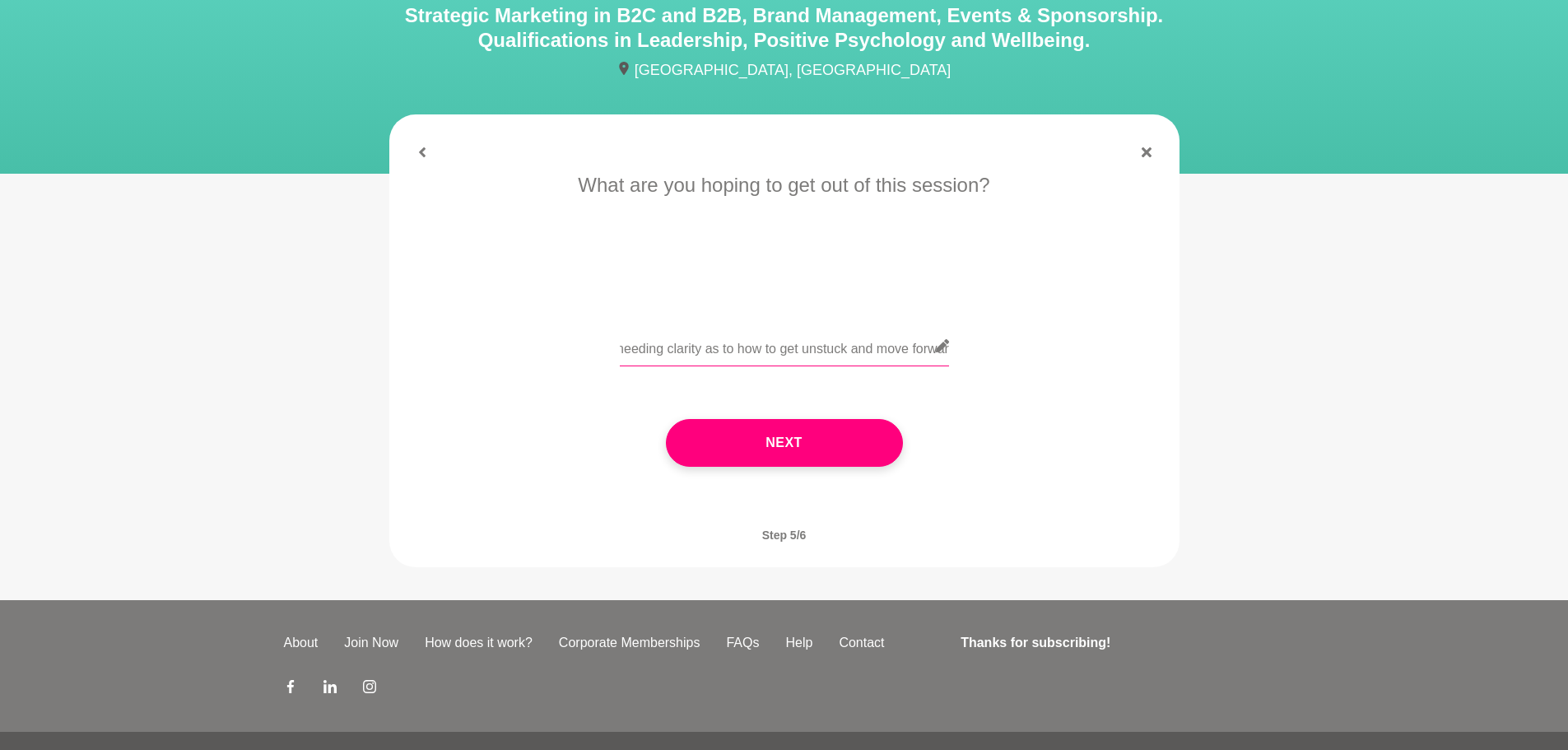
scroll to position [0, 195]
type input "As much specific guidance! I'm needing clarity as to how to get unstuck and mov…"
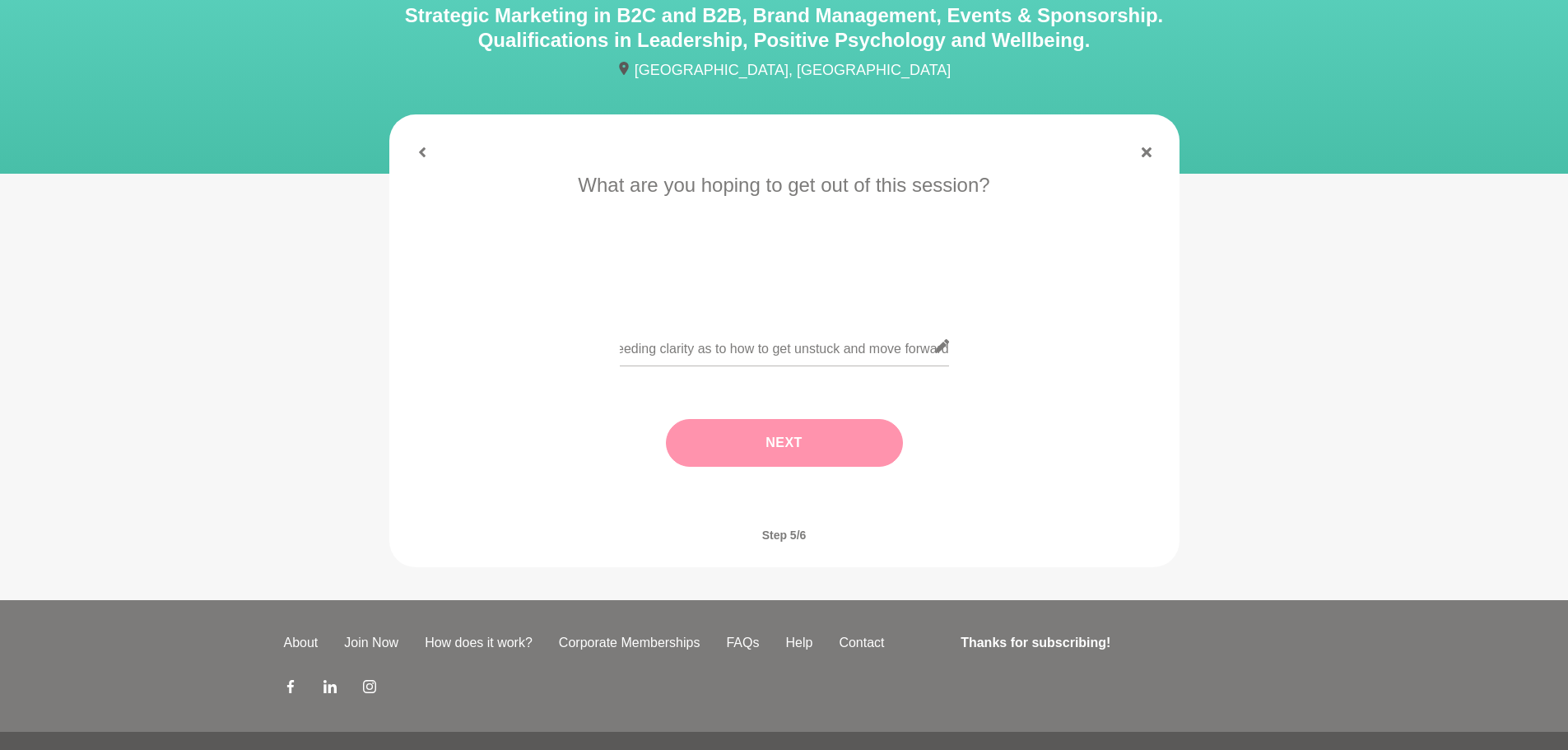
click at [844, 467] on div "Next" at bounding box center [784, 443] width 744 height 114
click at [713, 460] on button "Next" at bounding box center [784, 443] width 237 height 48
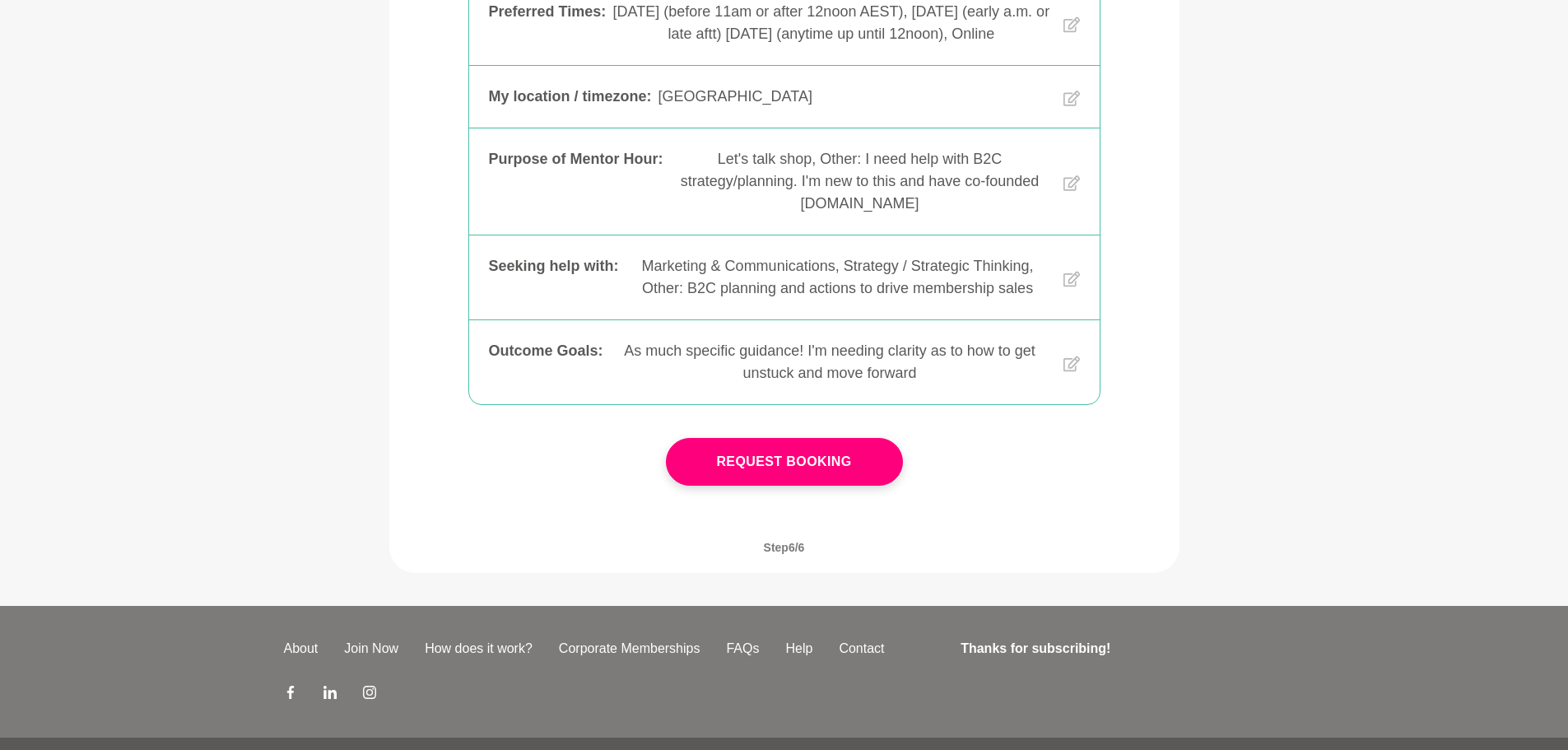
scroll to position [411, 0]
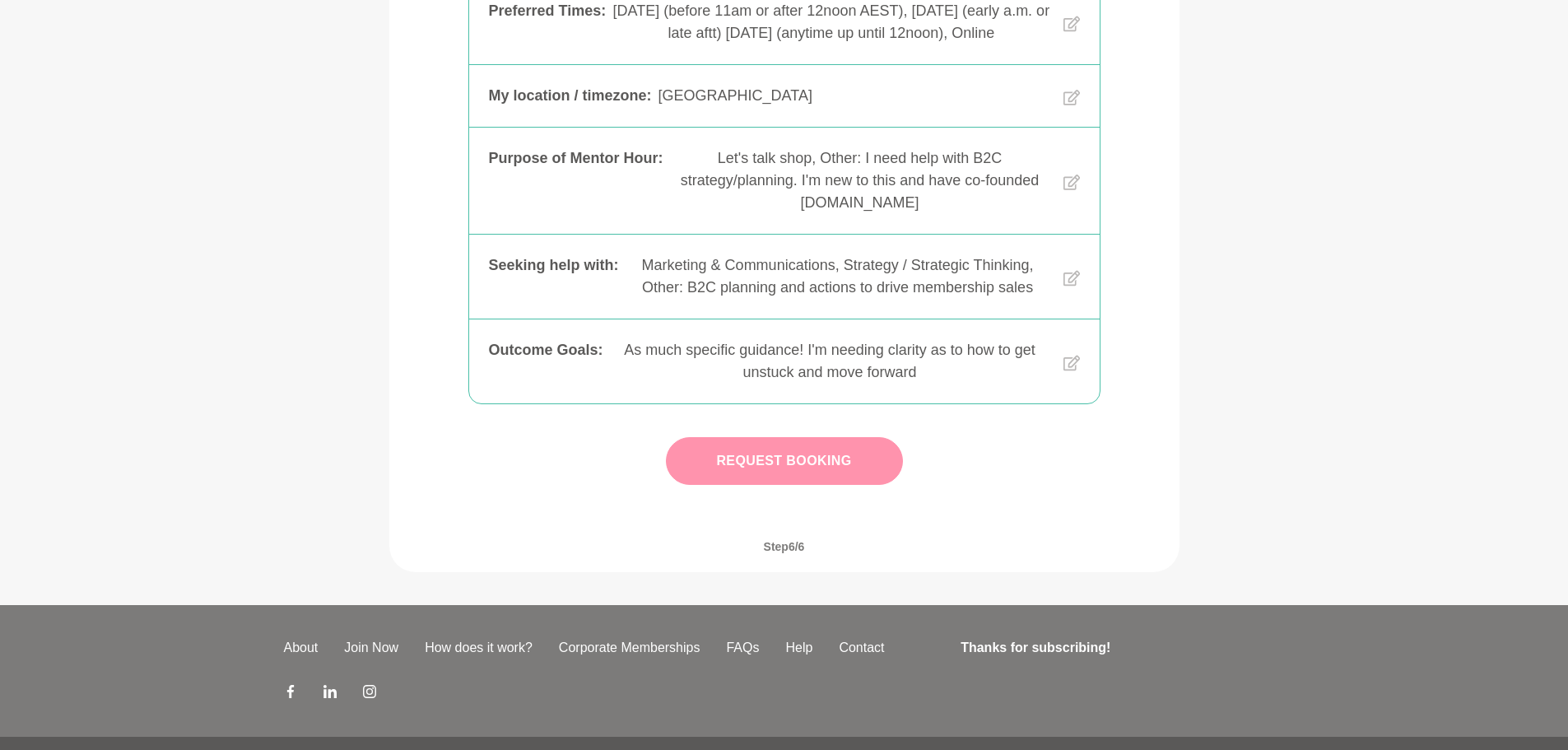
click at [776, 485] on button "Request Booking" at bounding box center [784, 461] width 237 height 48
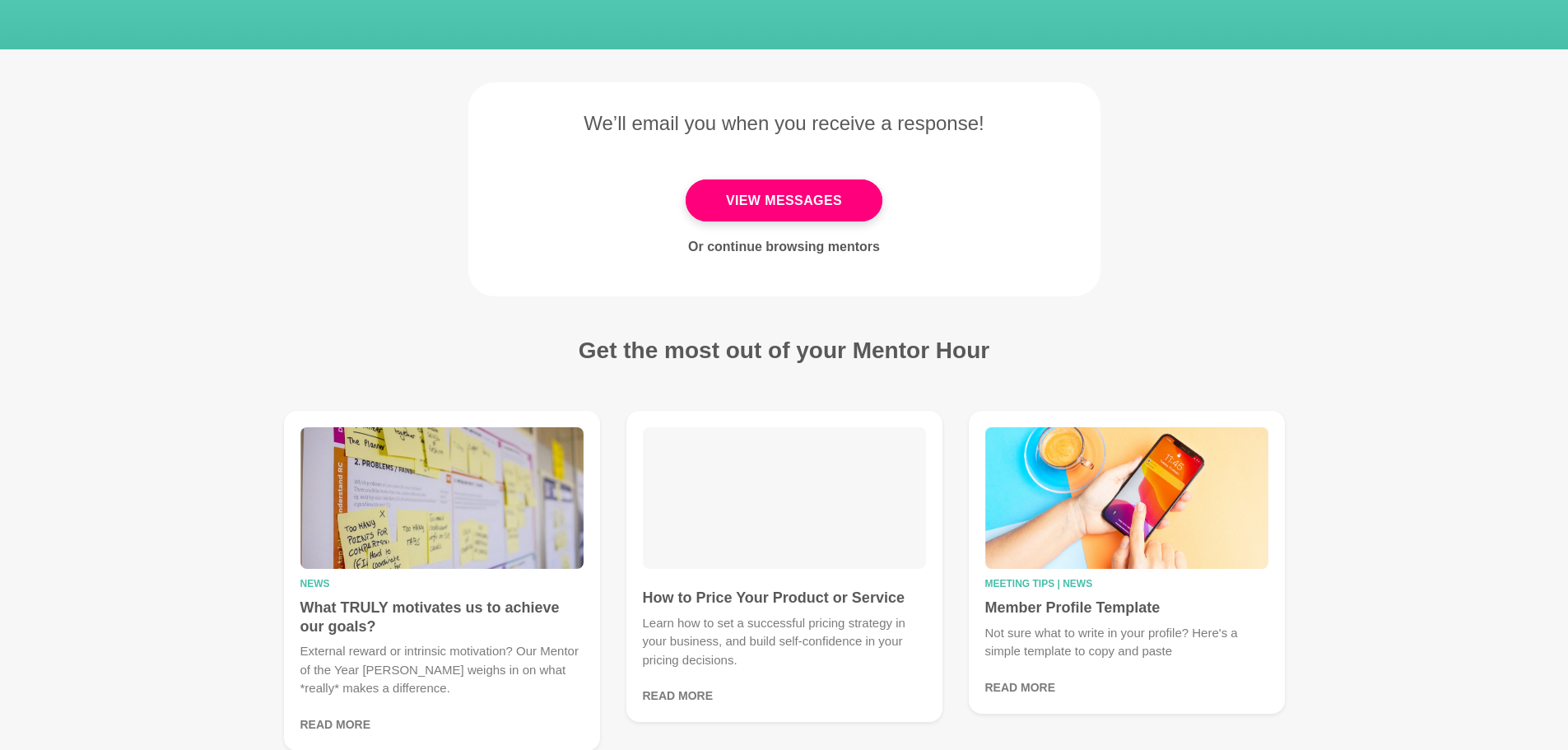
scroll to position [164, 0]
